Goal: Task Accomplishment & Management: Manage account settings

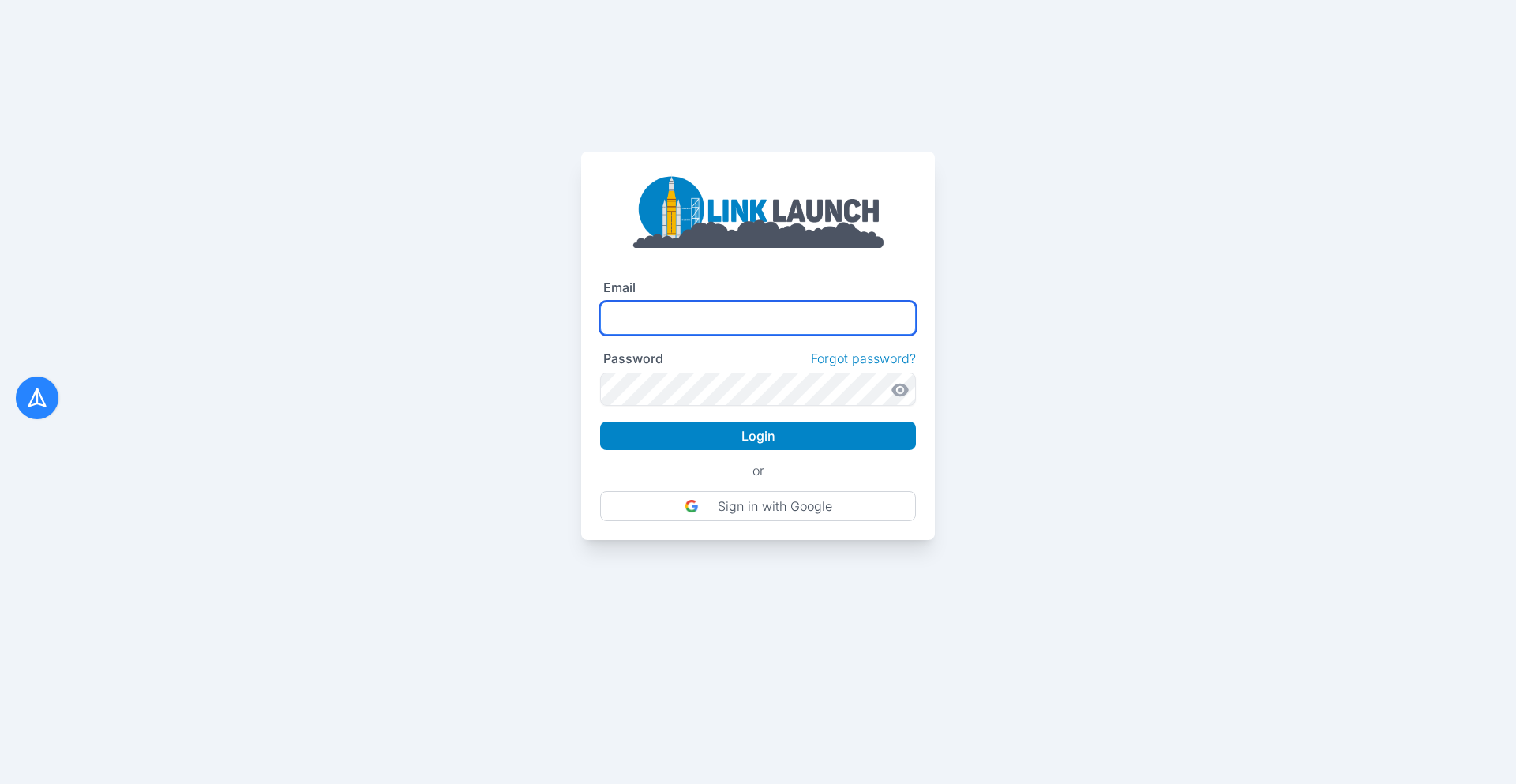
click at [652, 306] on input "text" at bounding box center [758, 318] width 316 height 33
click at [682, 324] on input "text" at bounding box center [758, 318] width 316 height 33
type input "**********"
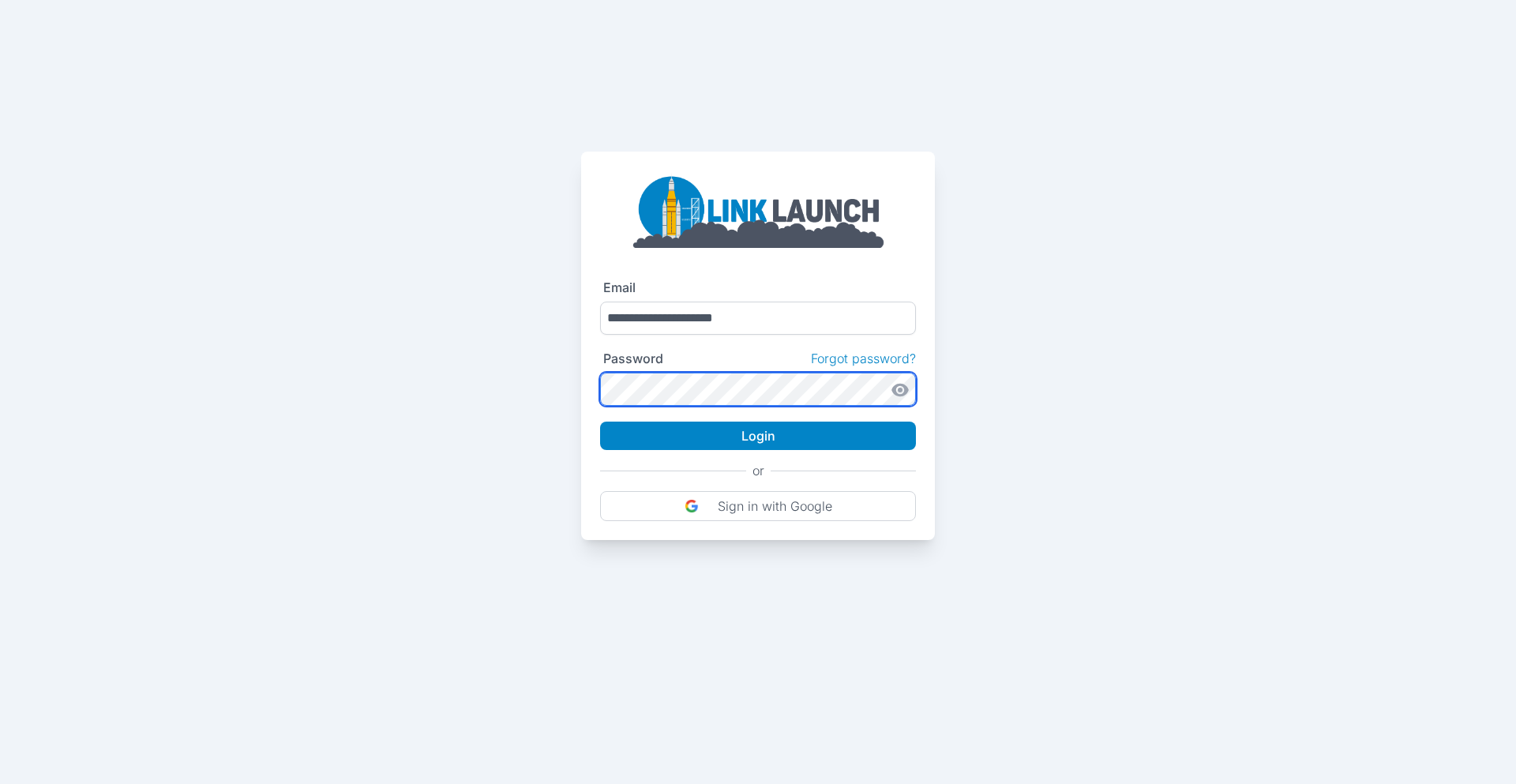
click at [600, 421] on button "Login" at bounding box center [758, 435] width 316 height 28
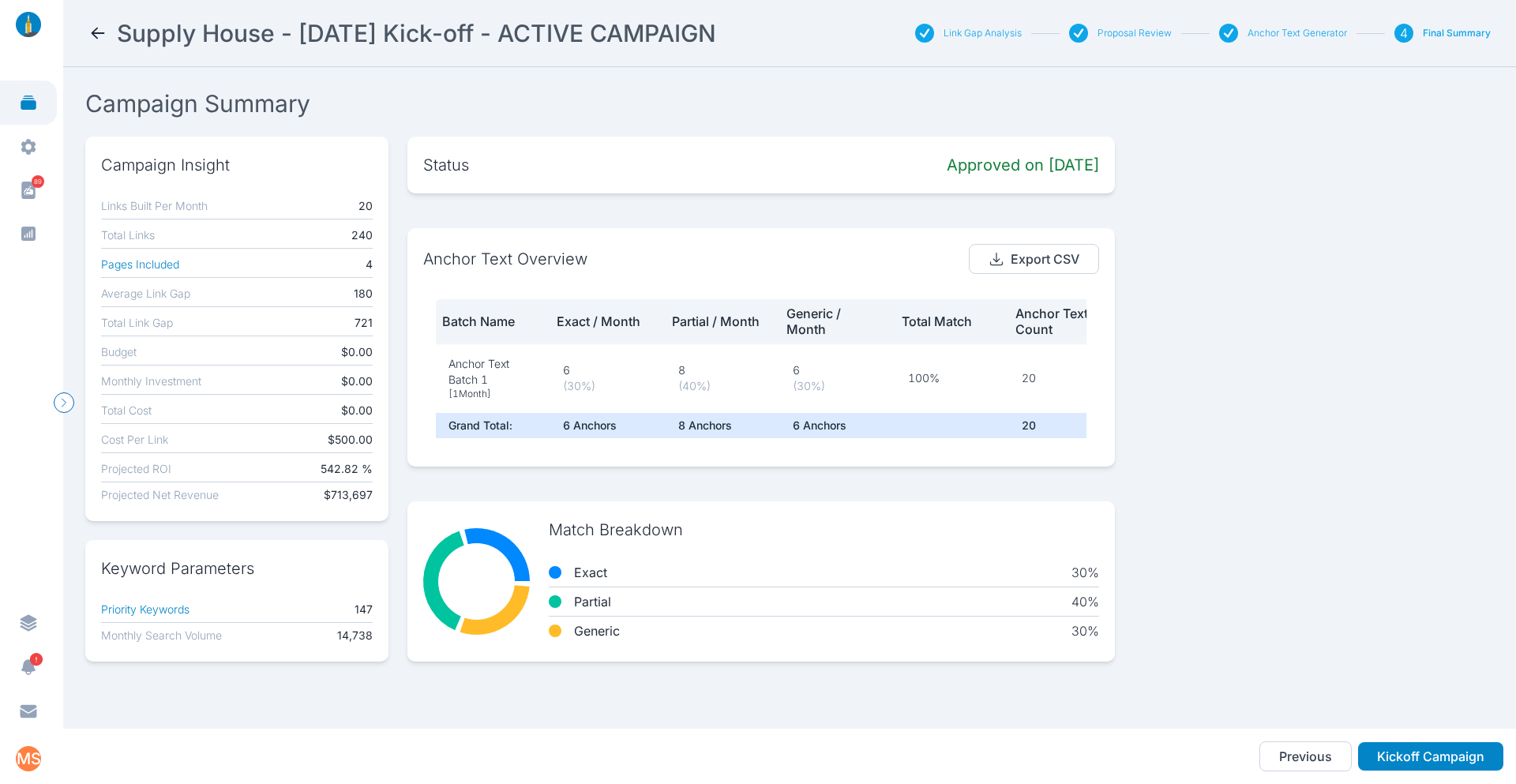
click at [1285, 32] on button "Anchor Text Generator" at bounding box center [1297, 33] width 100 height 13
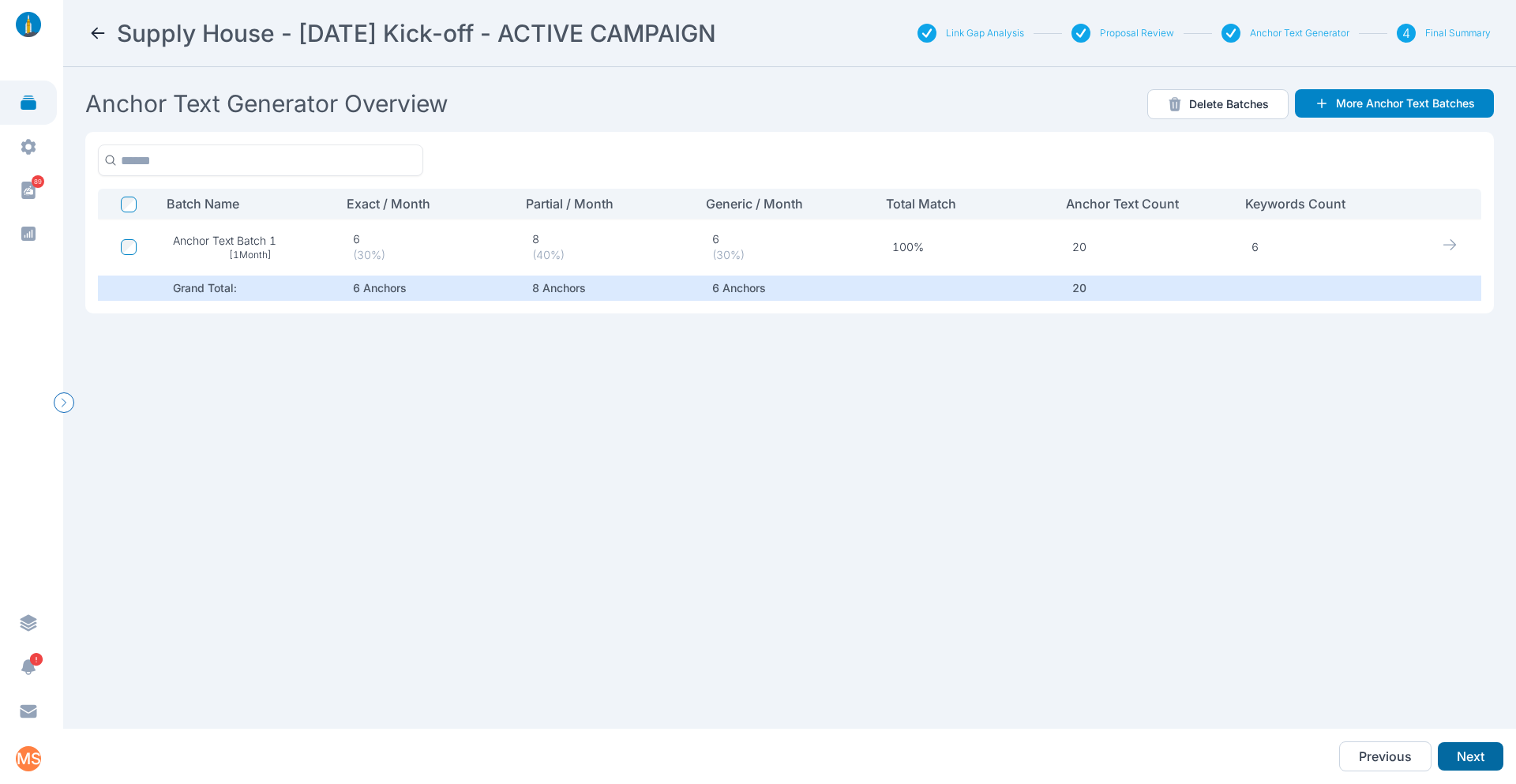
click at [1459, 758] on button "Next" at bounding box center [1470, 756] width 66 height 28
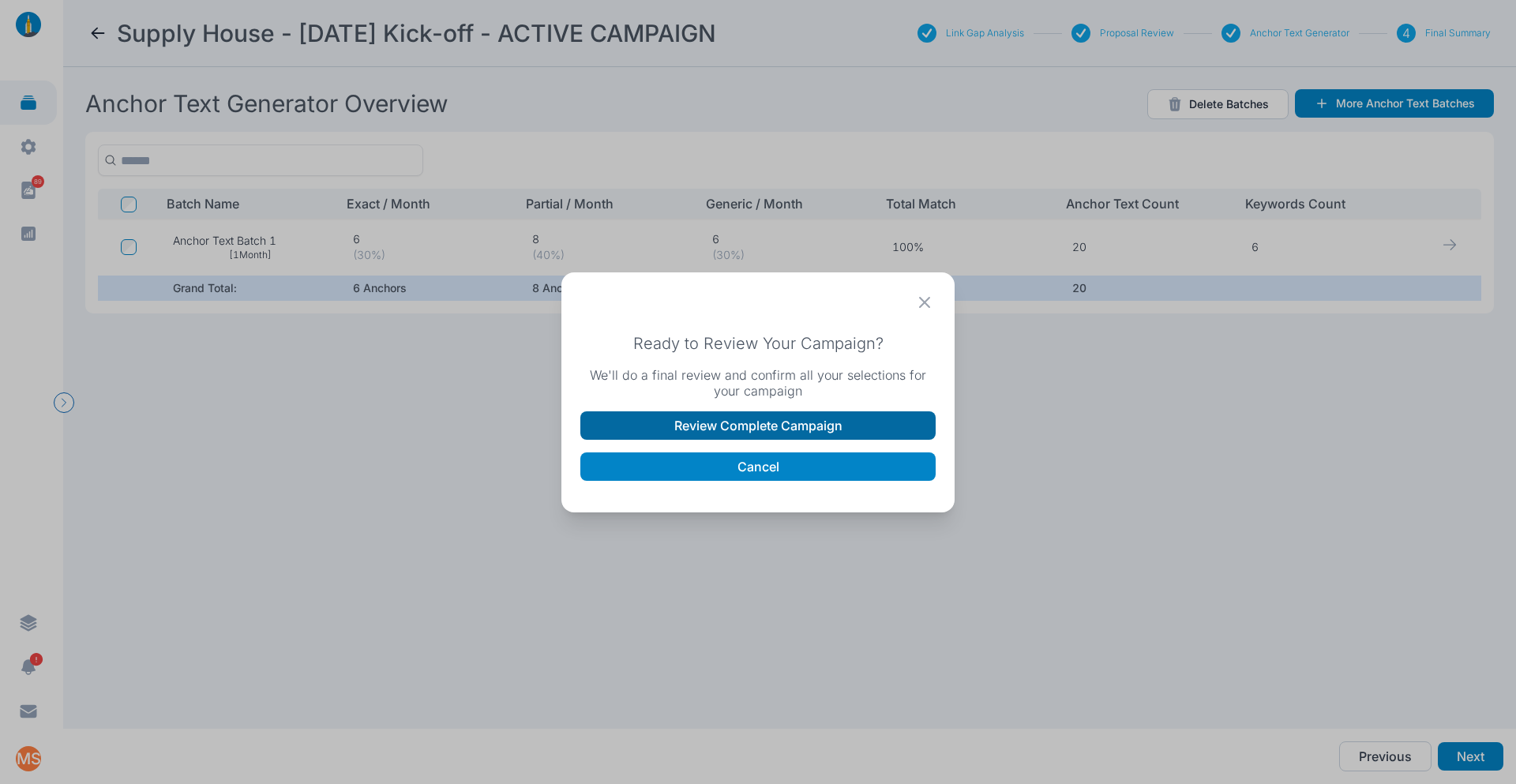
click at [779, 428] on button "Review Complete Campaign" at bounding box center [758, 425] width 356 height 28
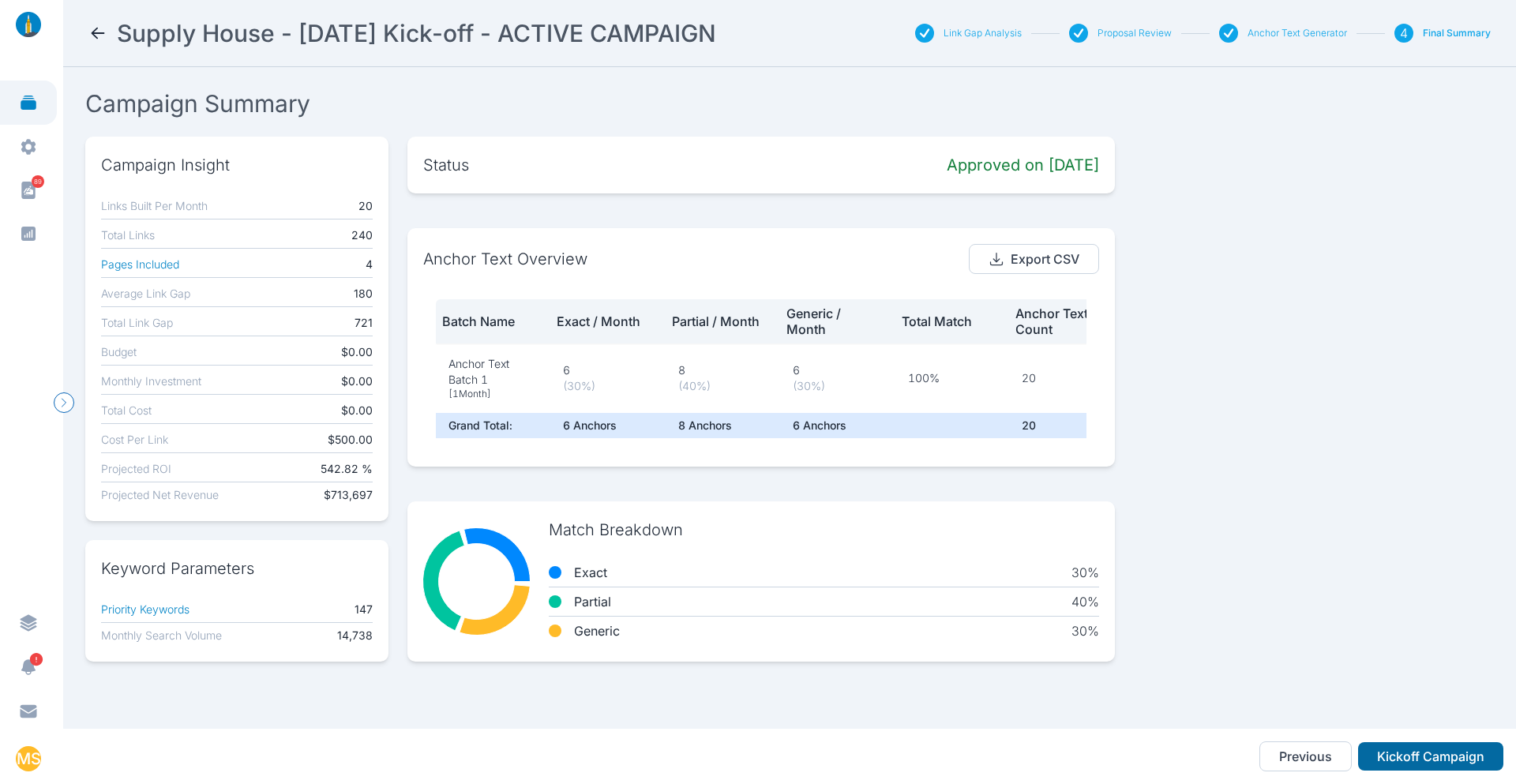
click at [1416, 761] on button "Kickoff Campaign" at bounding box center [1431, 756] width 145 height 28
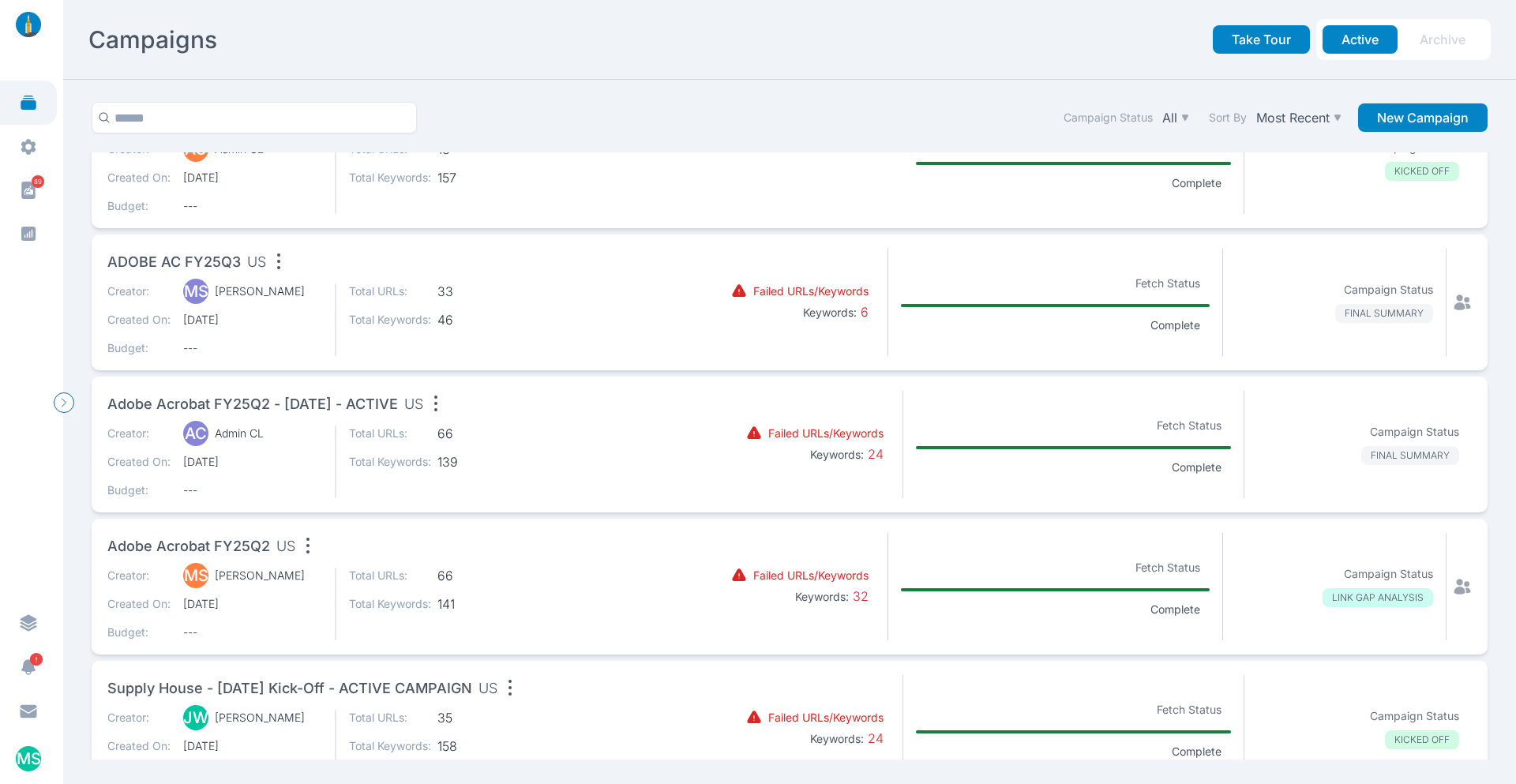
scroll to position [158, 0]
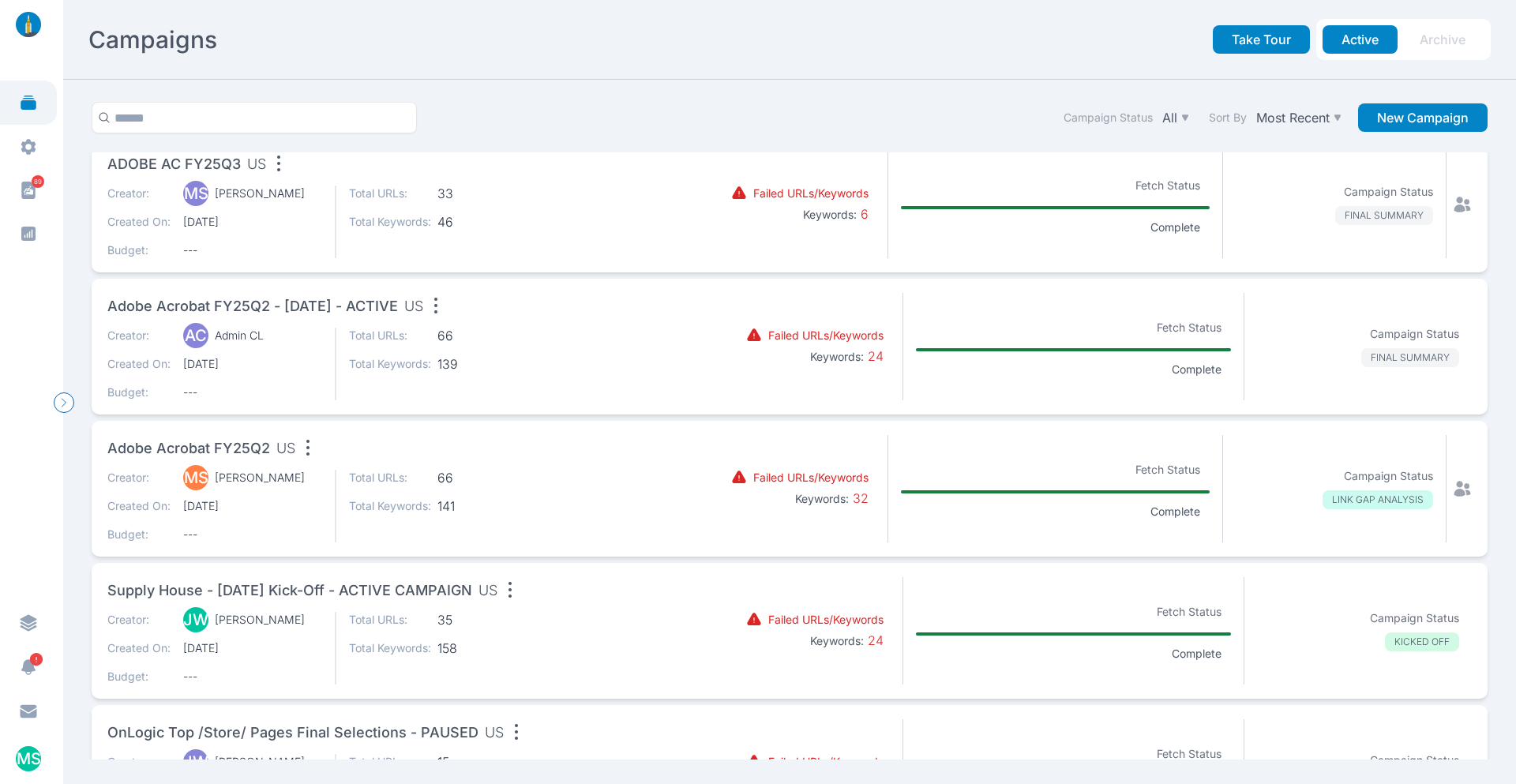
click at [658, 627] on div "Creator: JW James Wirth Created On: 5/14/2025 Budget: --- Total URLs: 35 Total …" at bounding box center [391, 648] width 568 height 73
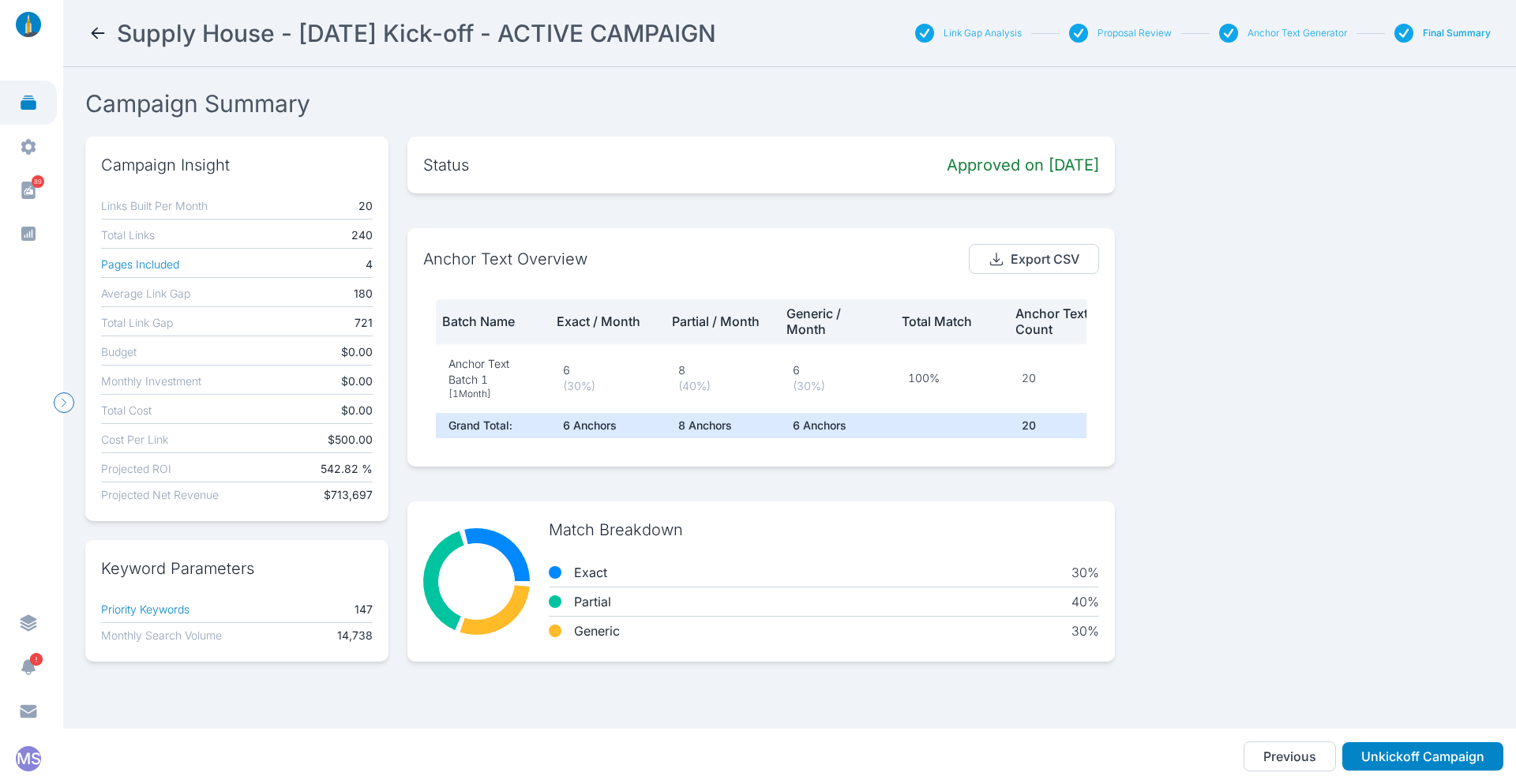
click at [1288, 33] on button "Anchor Text Generator" at bounding box center [1297, 33] width 100 height 13
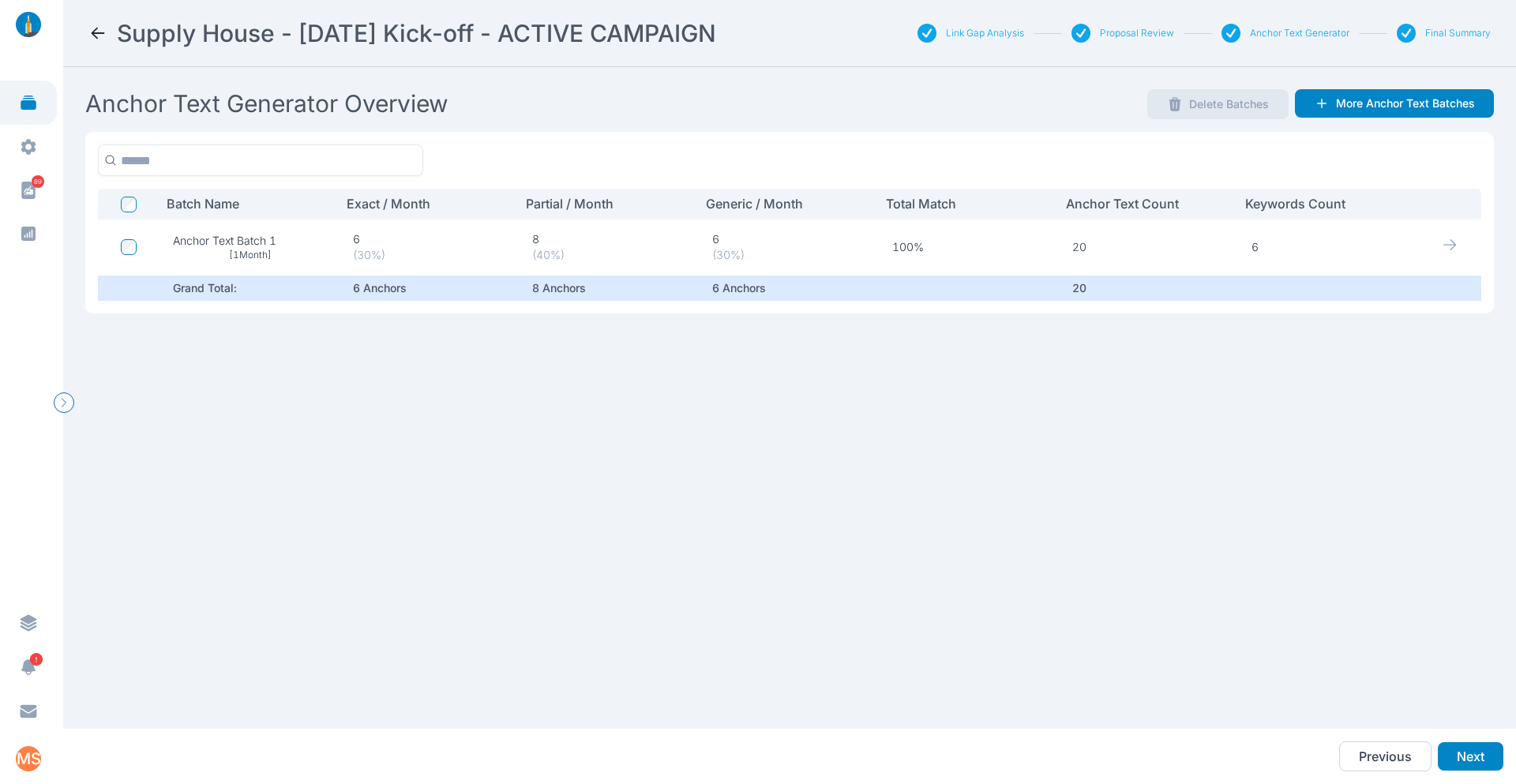
click at [1160, 30] on button "Proposal Review" at bounding box center [1137, 33] width 74 height 13
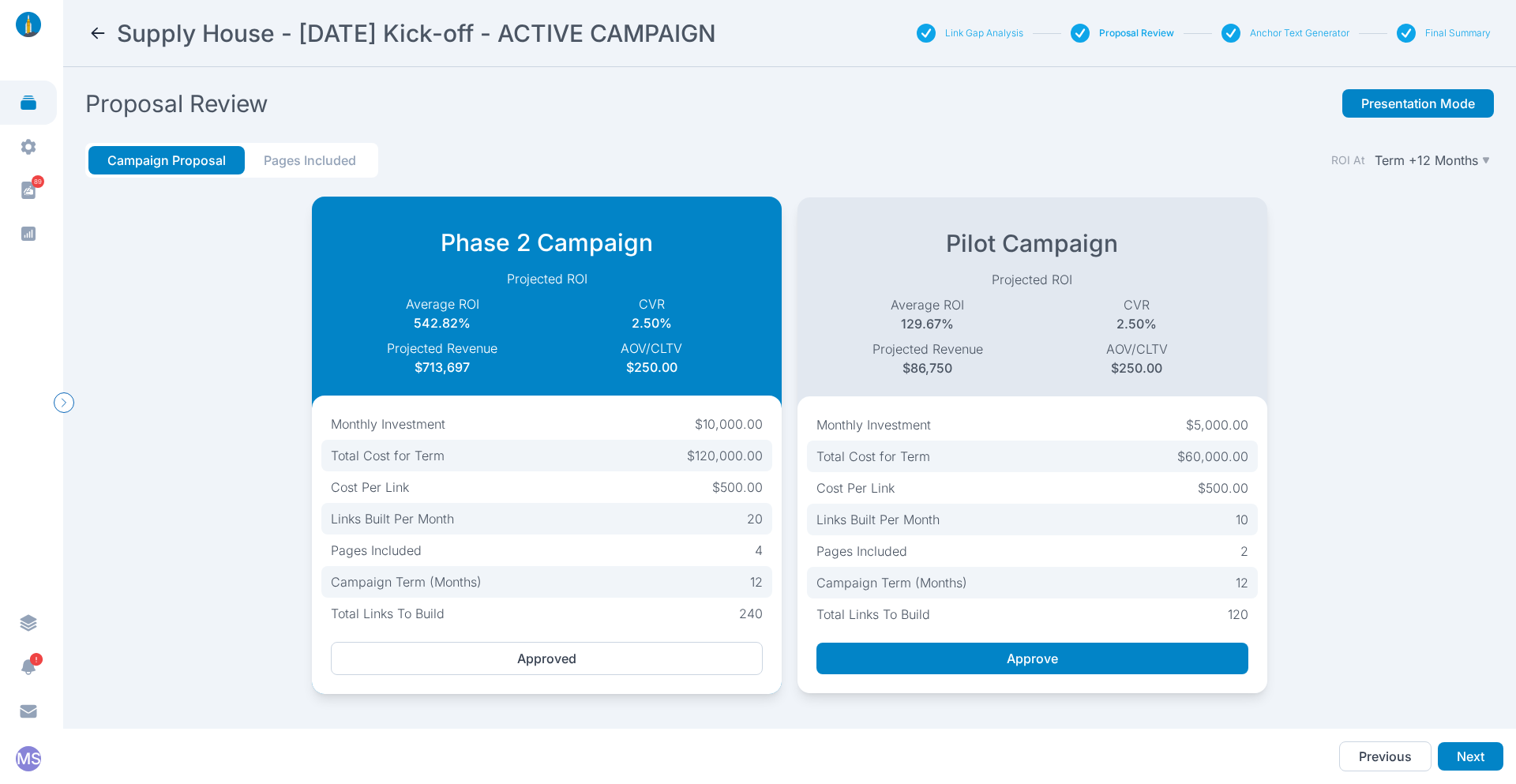
click at [322, 157] on button "Pages Included" at bounding box center [310, 160] width 130 height 28
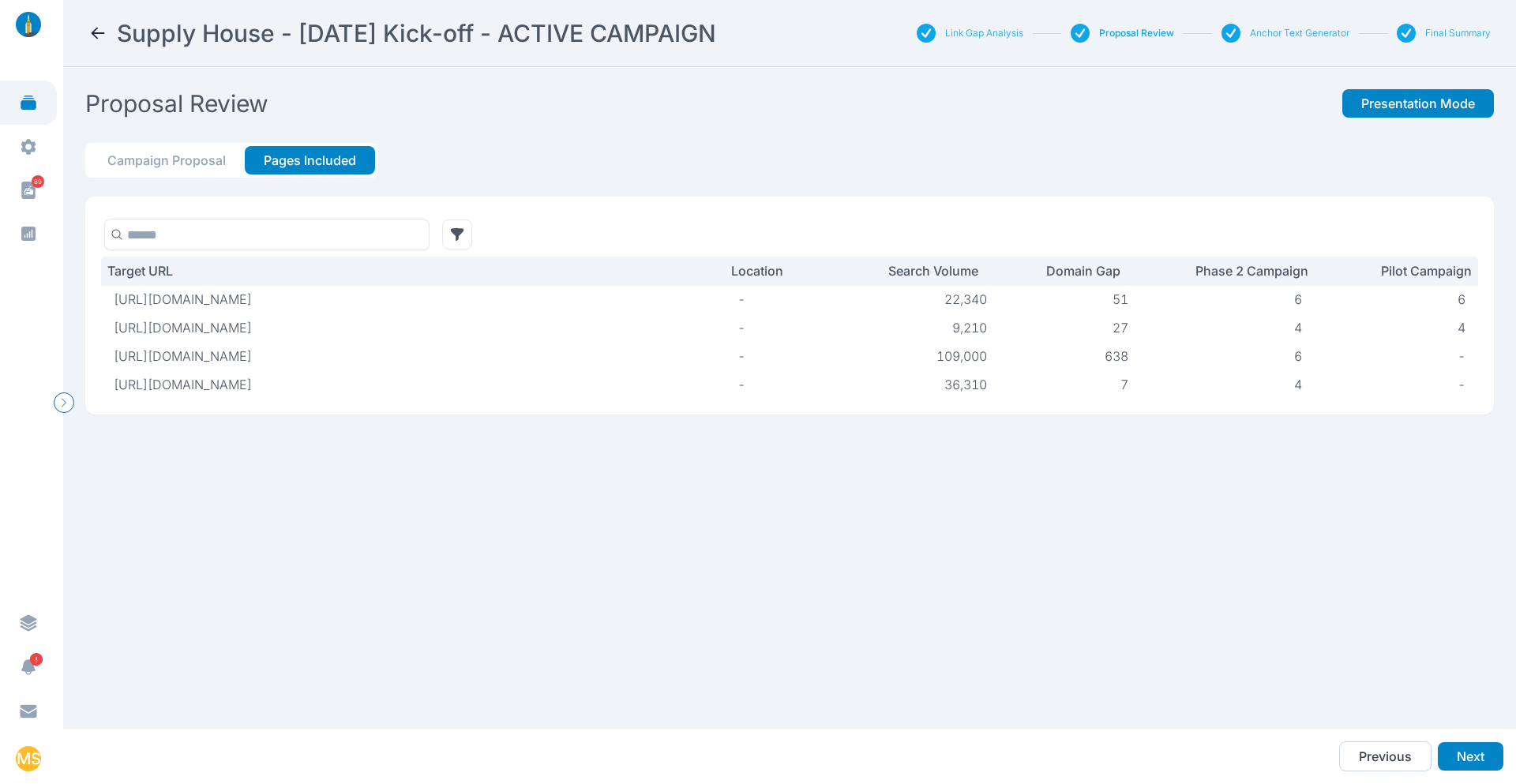
click at [100, 30] on icon at bounding box center [98, 33] width 19 height 19
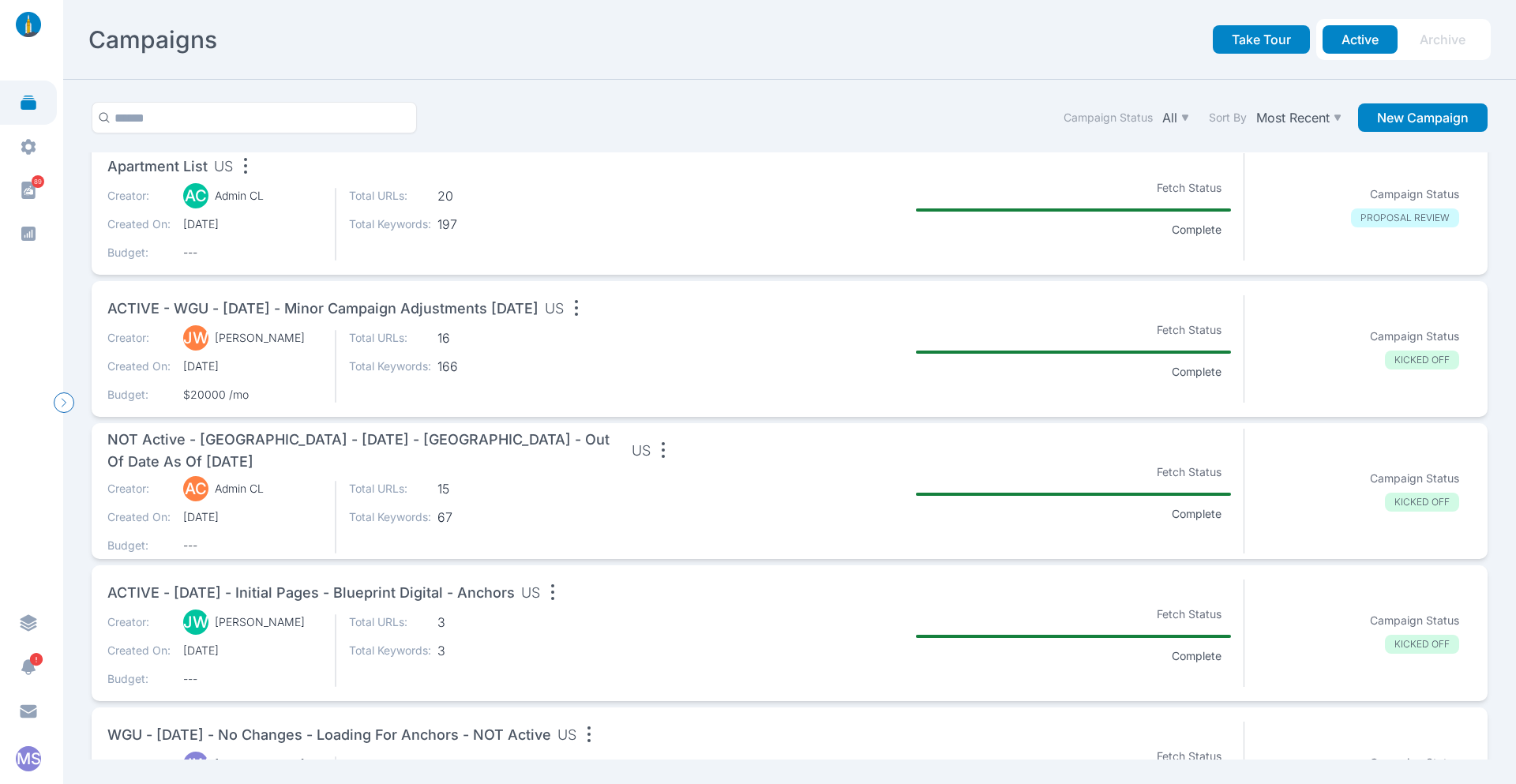
scroll to position [2039, 0]
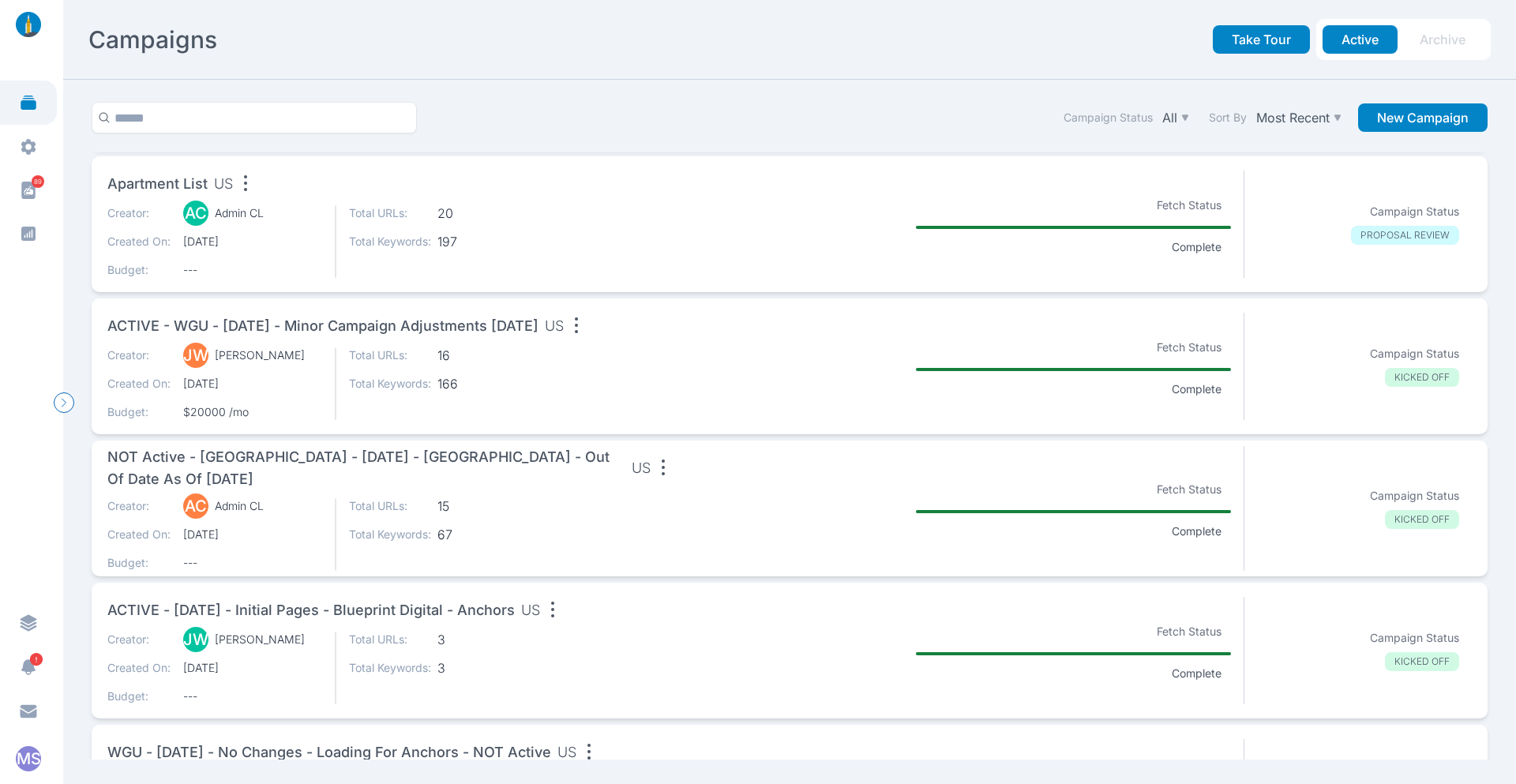
click at [604, 648] on div "Creator: JW James Wirth Created On: 10/1/2024 Budget: --- Total URLs: 3 Total K…" at bounding box center [391, 668] width 568 height 73
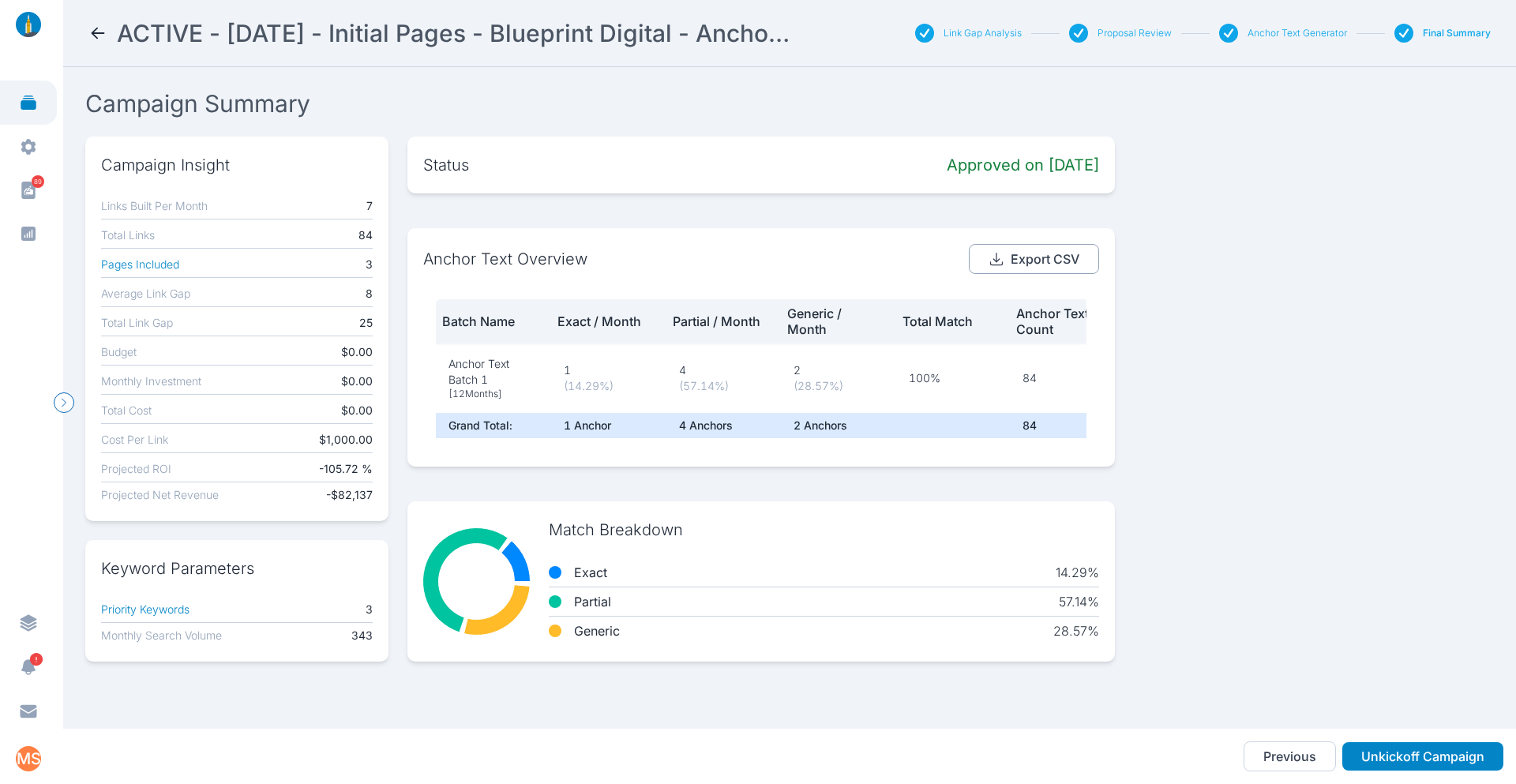
click at [1030, 262] on button "Export CSV" at bounding box center [1034, 259] width 130 height 30
click at [93, 32] on icon at bounding box center [98, 33] width 13 height 11
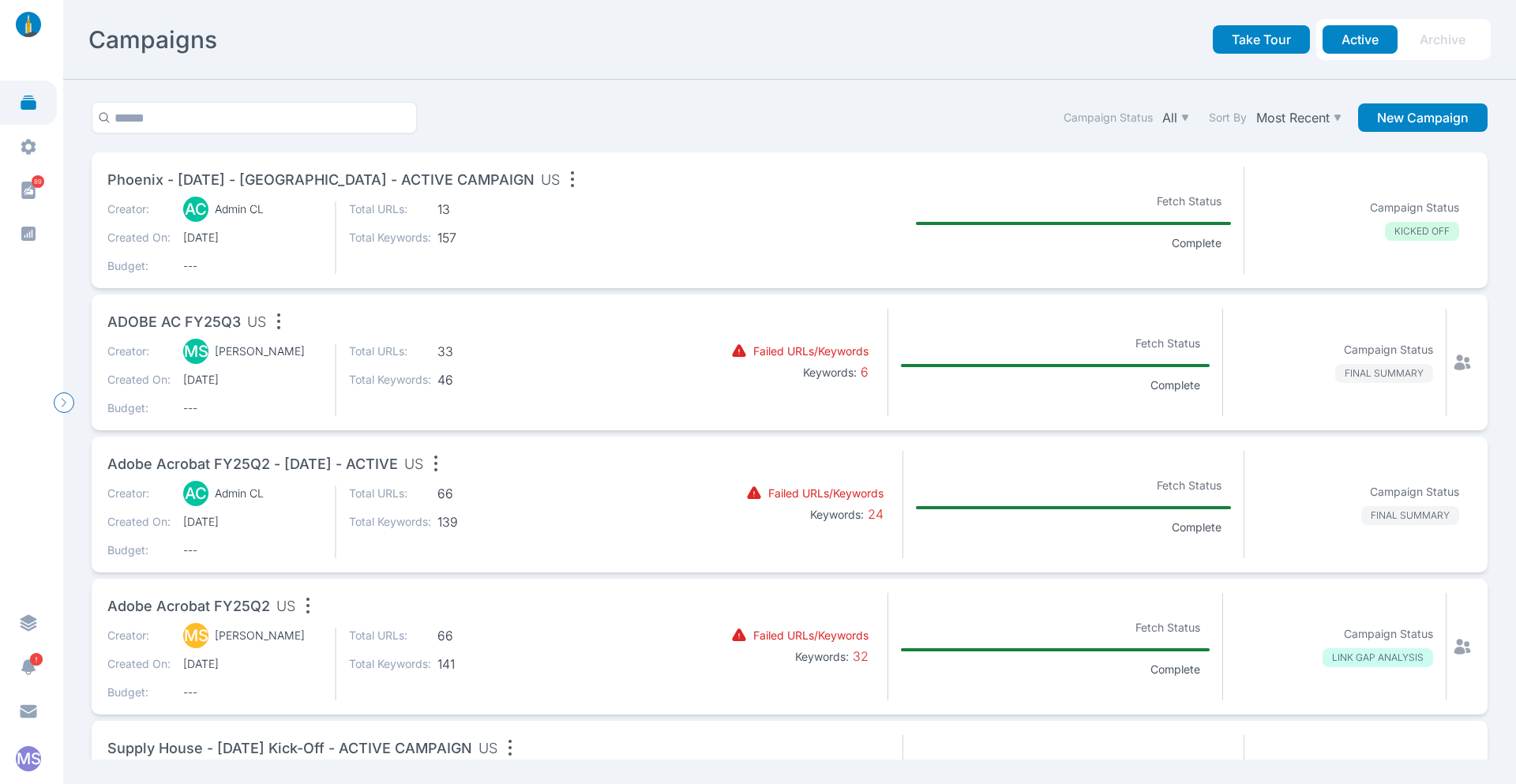
click at [590, 217] on div "Creator: AC Admin CL Created On: 8/27/2025 Budget: --- Total URLs: 13 Total Key…" at bounding box center [391, 238] width 568 height 73
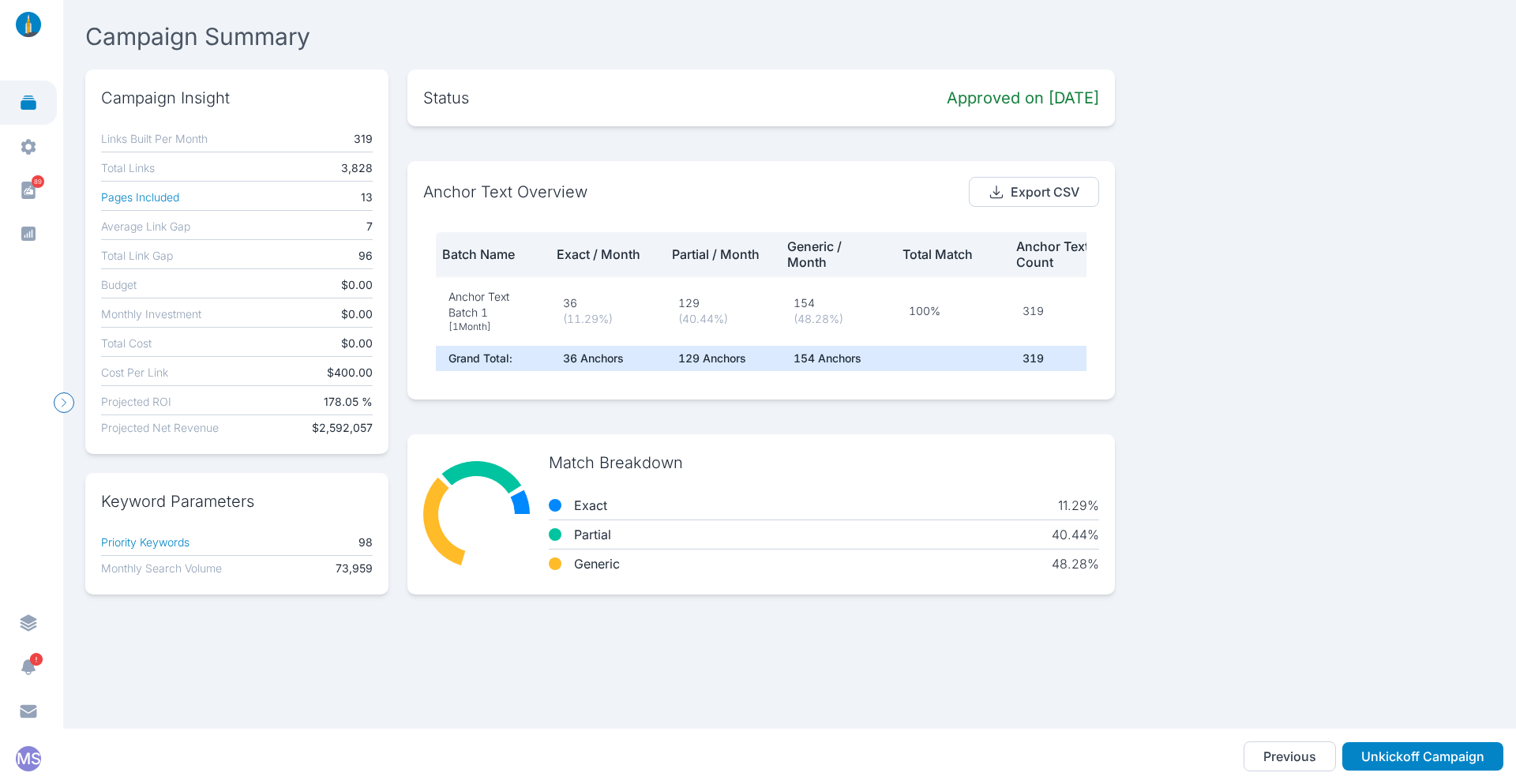
click at [1031, 126] on div "Status Approved on 08/27/25" at bounding box center [760, 98] width 707 height 57
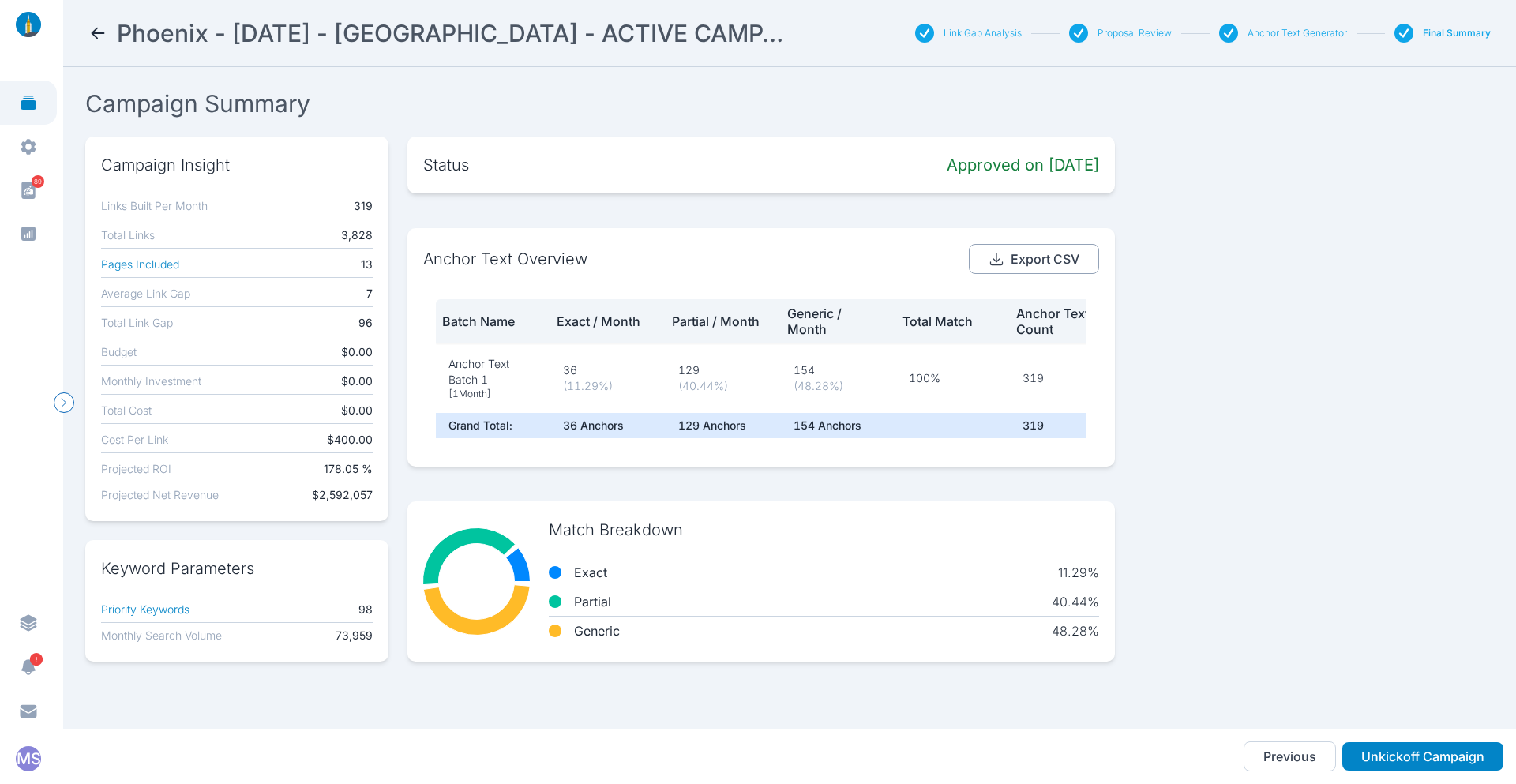
click at [1031, 259] on button "Export CSV" at bounding box center [1034, 259] width 130 height 30
click at [92, 31] on icon at bounding box center [98, 33] width 19 height 19
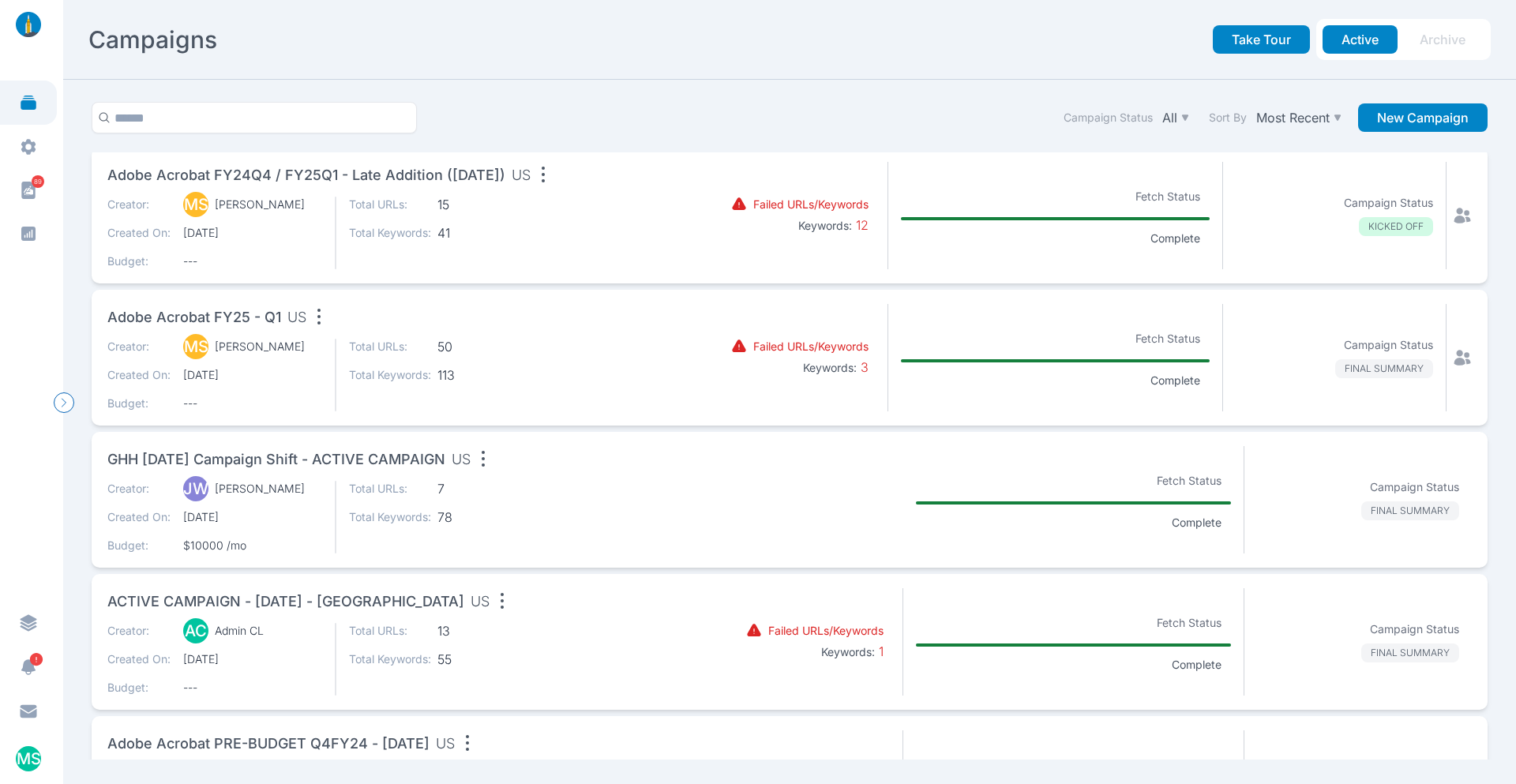
scroll to position [1313, 0]
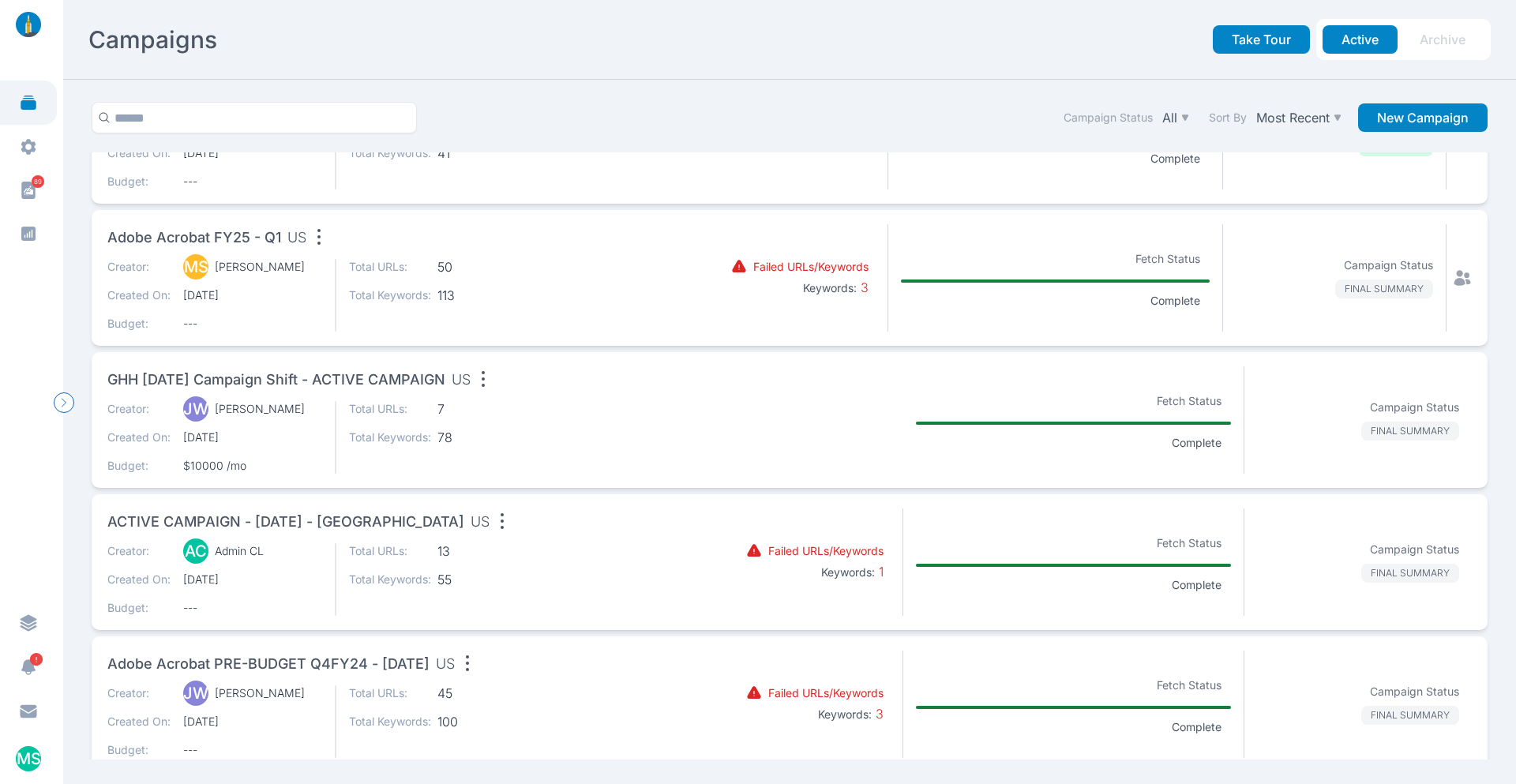
click at [469, 403] on span "7" at bounding box center [478, 409] width 82 height 16
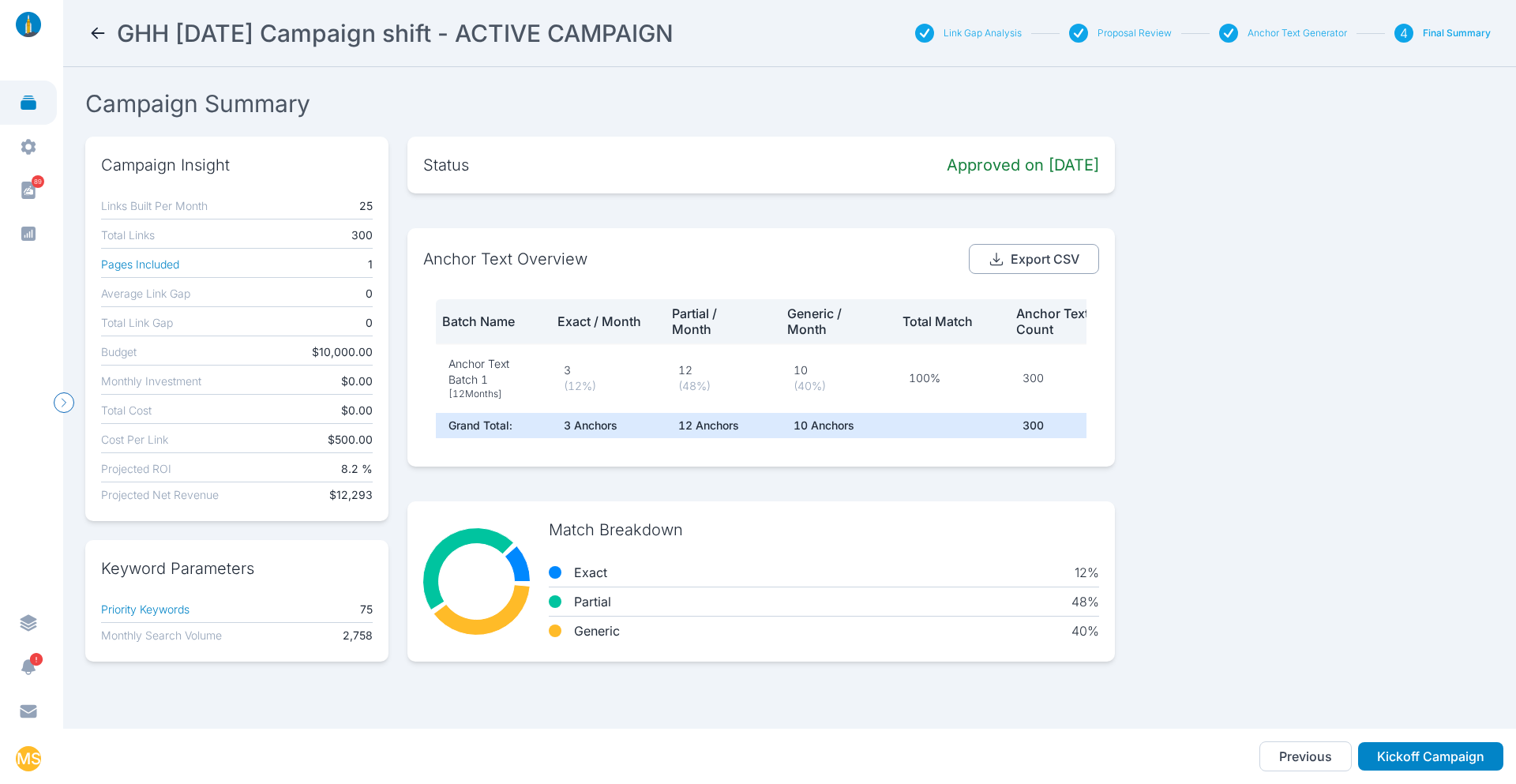
click at [1018, 254] on button "Export CSV" at bounding box center [1034, 259] width 130 height 30
click at [91, 24] on icon at bounding box center [98, 33] width 19 height 19
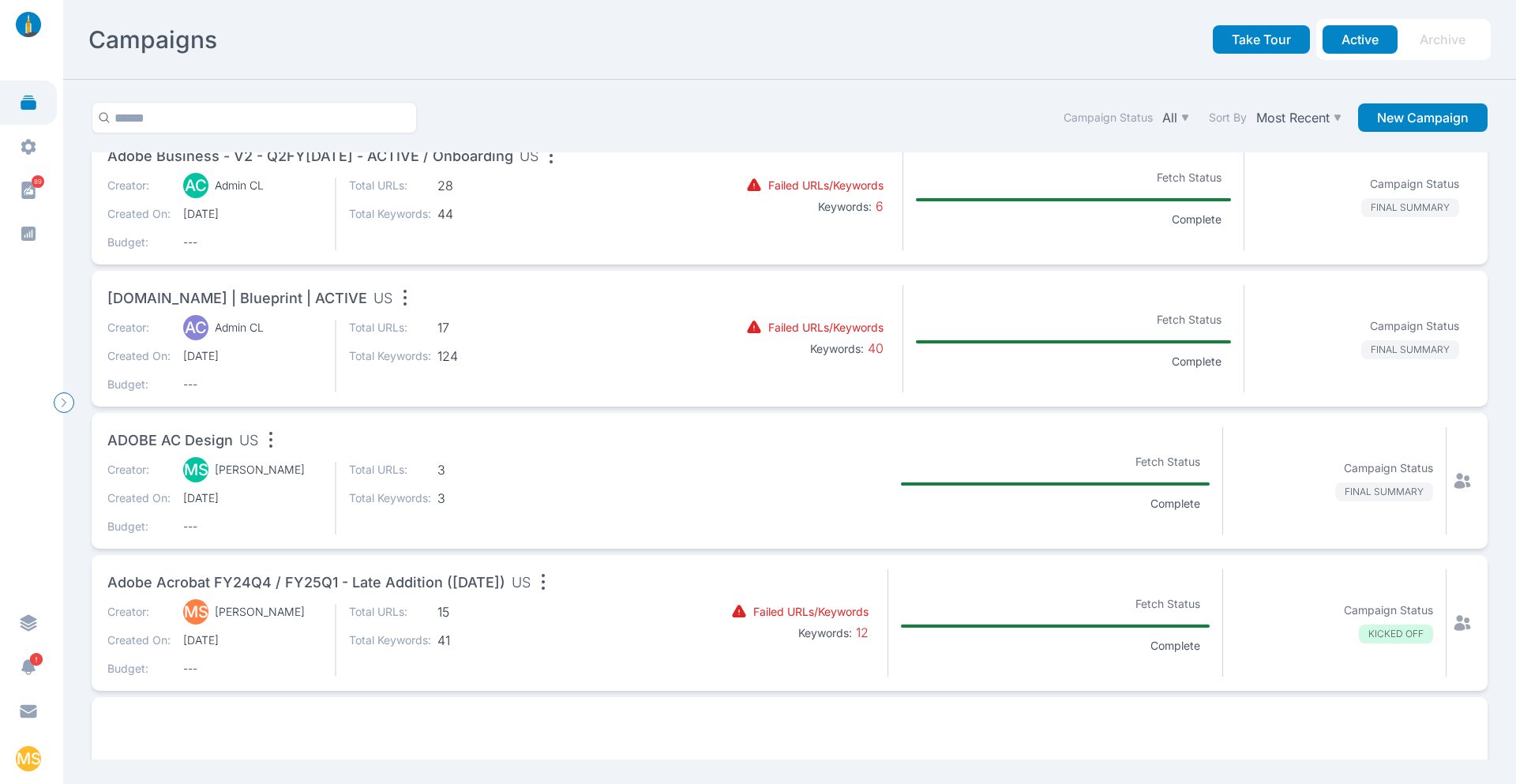
scroll to position [918, 0]
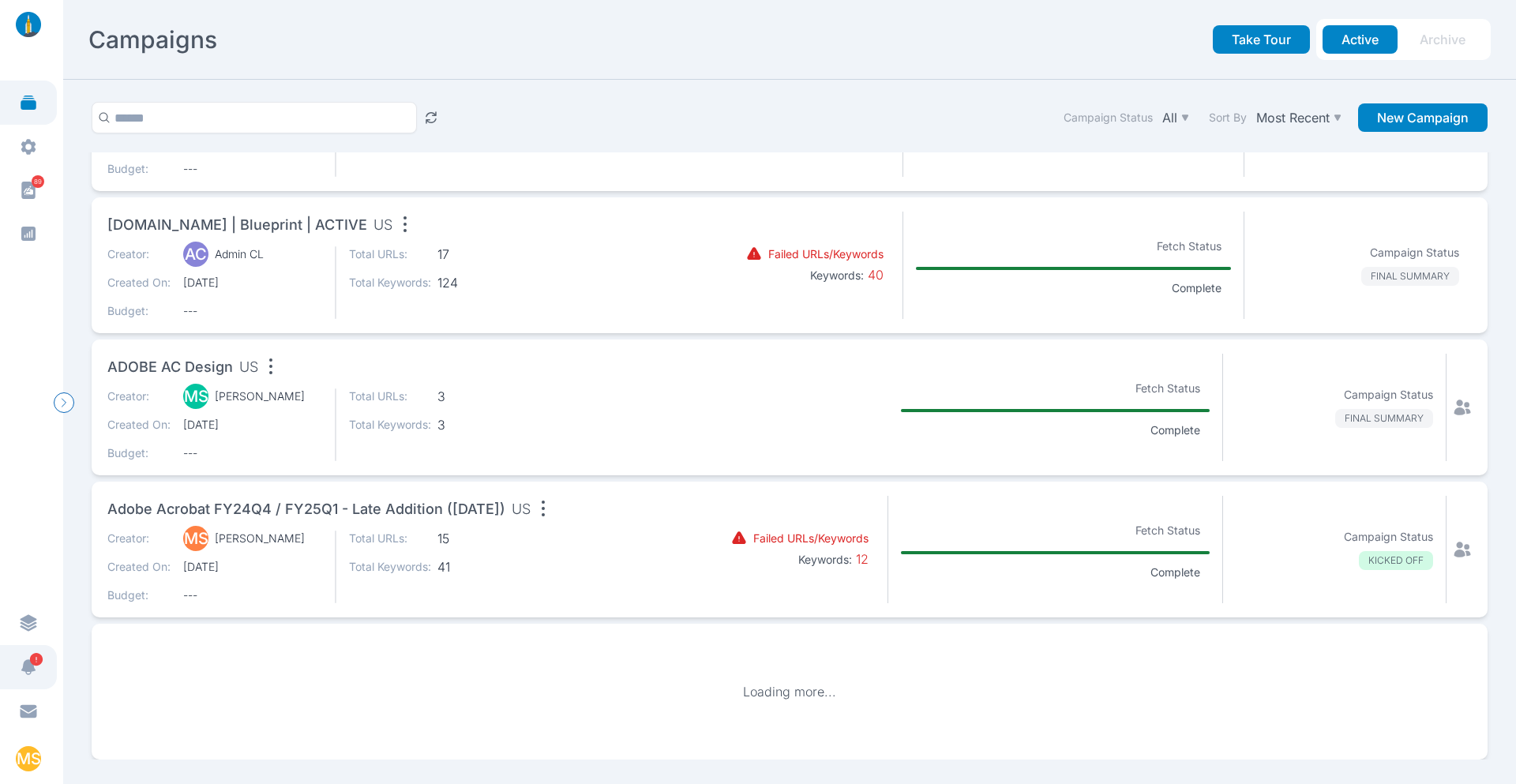
click at [20, 668] on icon "button" at bounding box center [28, 667] width 19 height 19
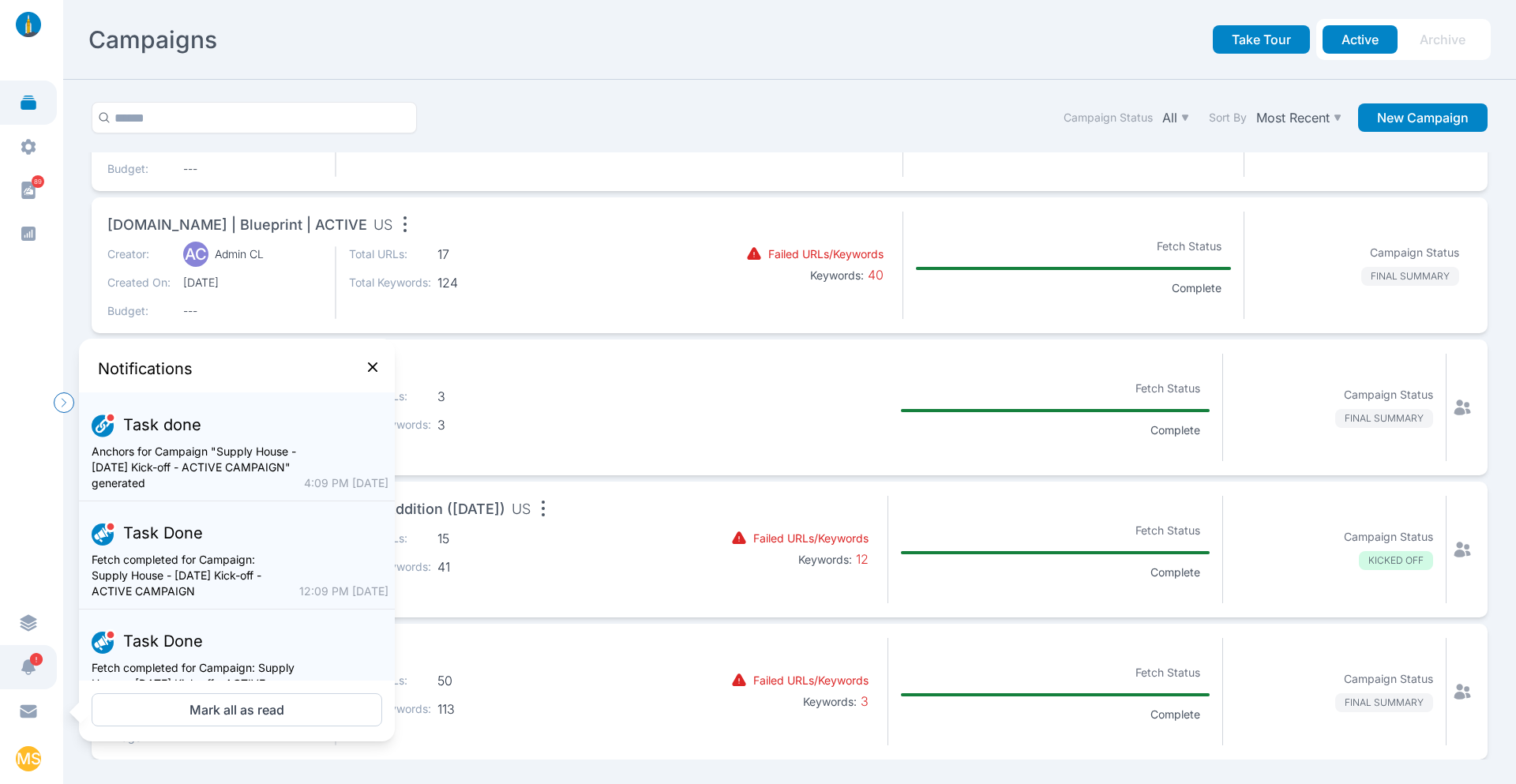
click at [20, 668] on icon "button" at bounding box center [28, 667] width 19 height 19
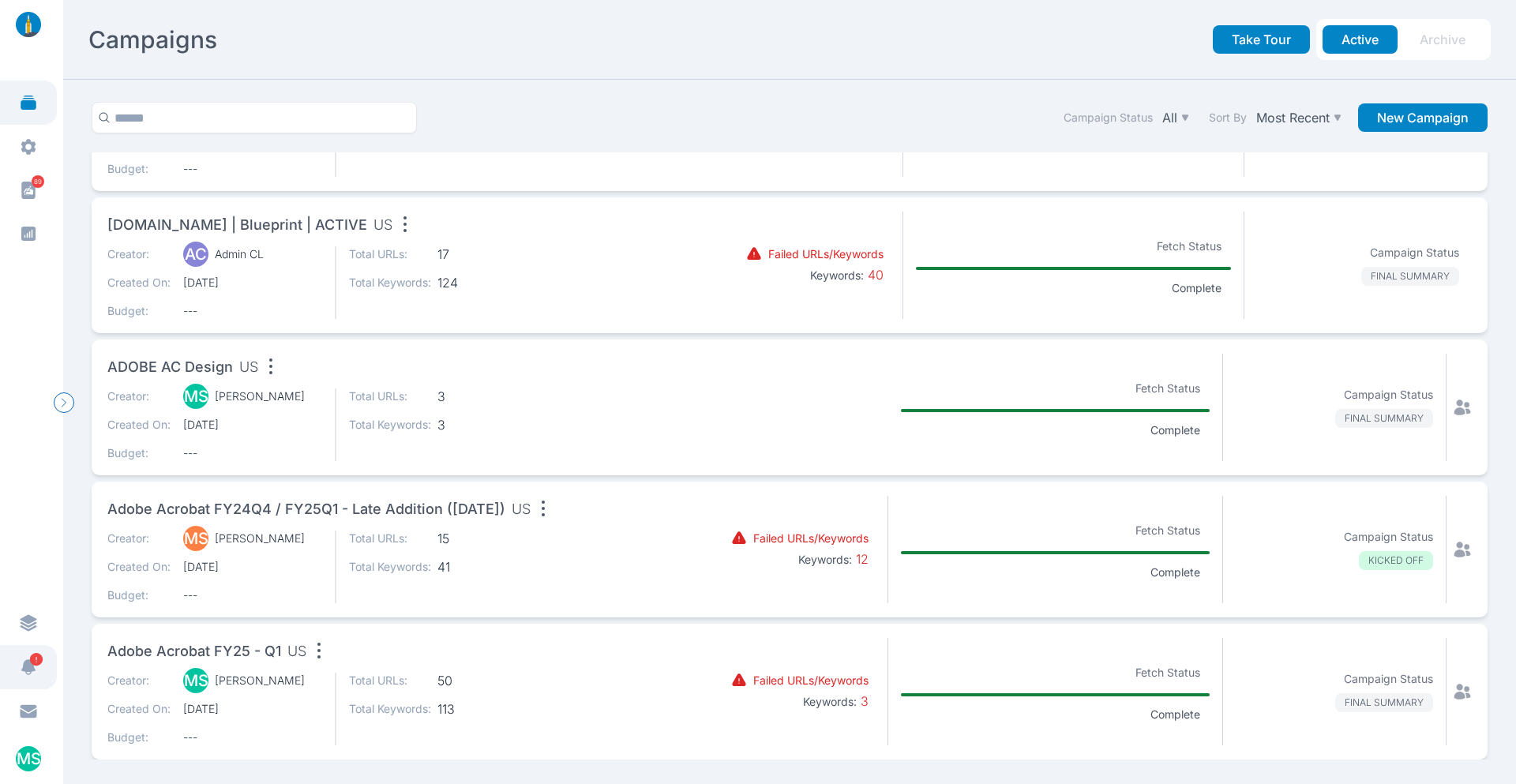
click at [38, 668] on link "button" at bounding box center [28, 667] width 57 height 44
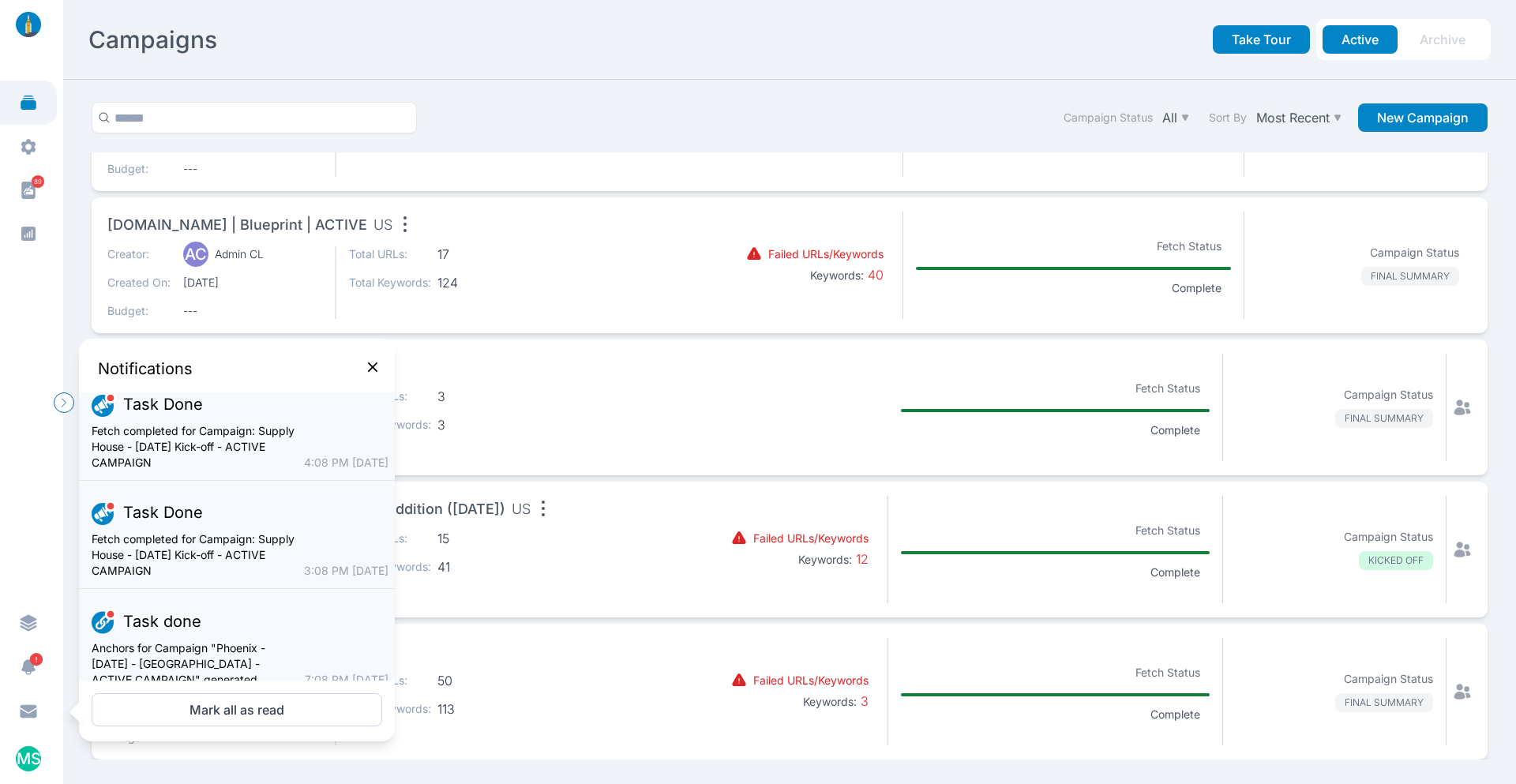
scroll to position [552, 0]
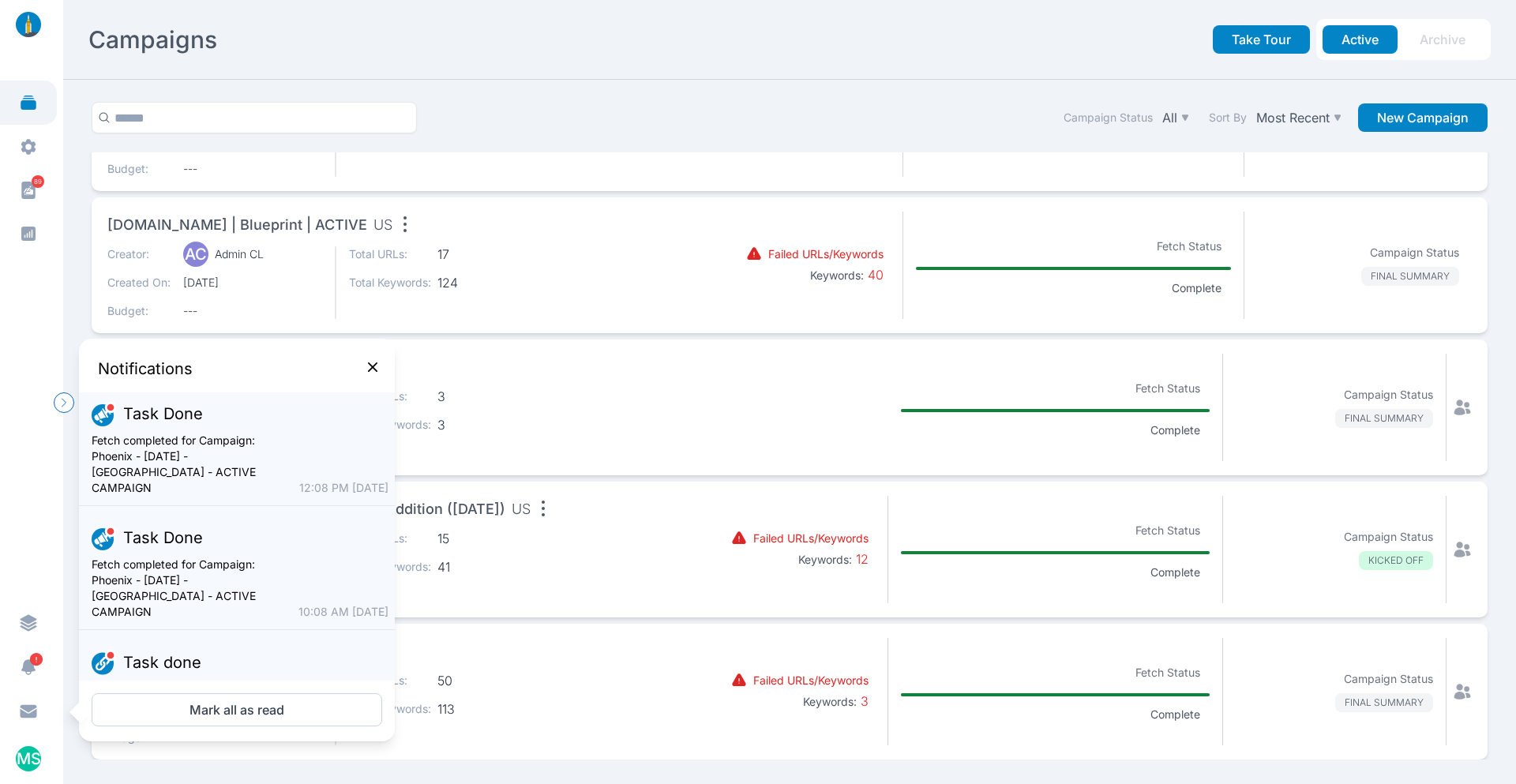
click at [657, 92] on section "Campaign Status All Sort By Most Recent New Campaign OnLogic top /store/ pages …" at bounding box center [790, 432] width 1453 height 704
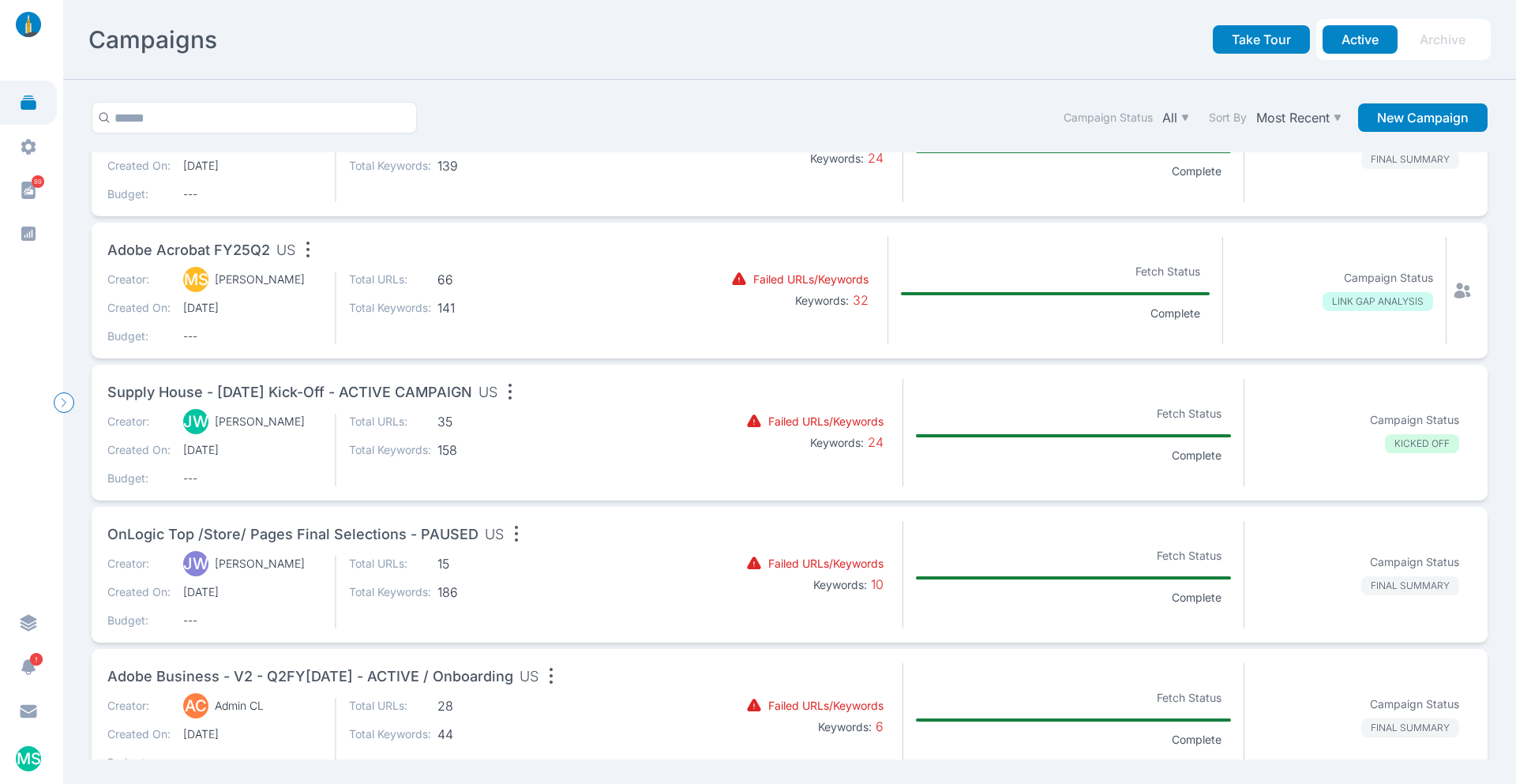
scroll to position [473, 0]
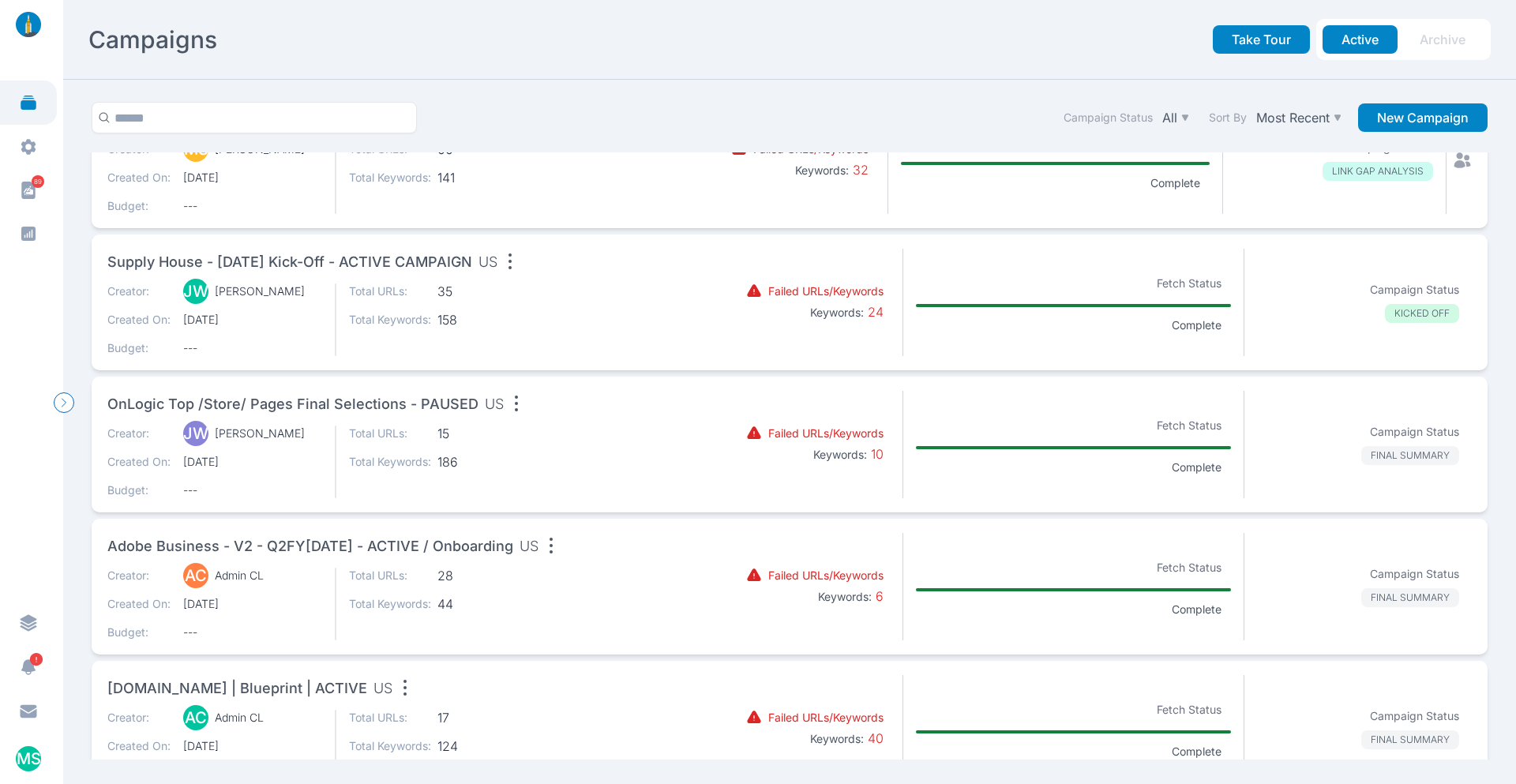
click at [391, 401] on span "OnLogic top /store/ pages Final Selections - PAUSED" at bounding box center [293, 405] width 371 height 22
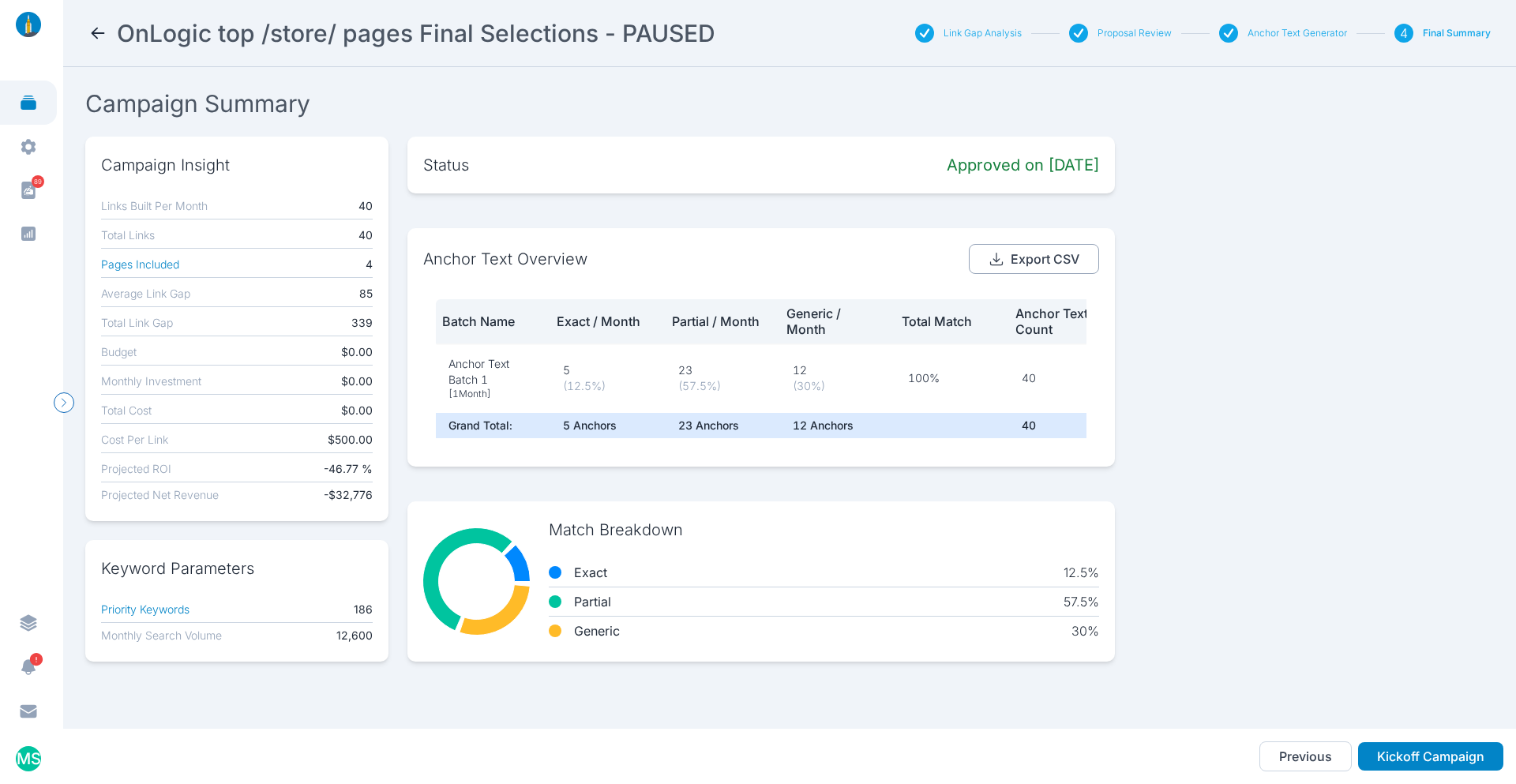
click at [1024, 254] on button "Export CSV" at bounding box center [1034, 259] width 130 height 30
